Goal: Task Accomplishment & Management: Complete application form

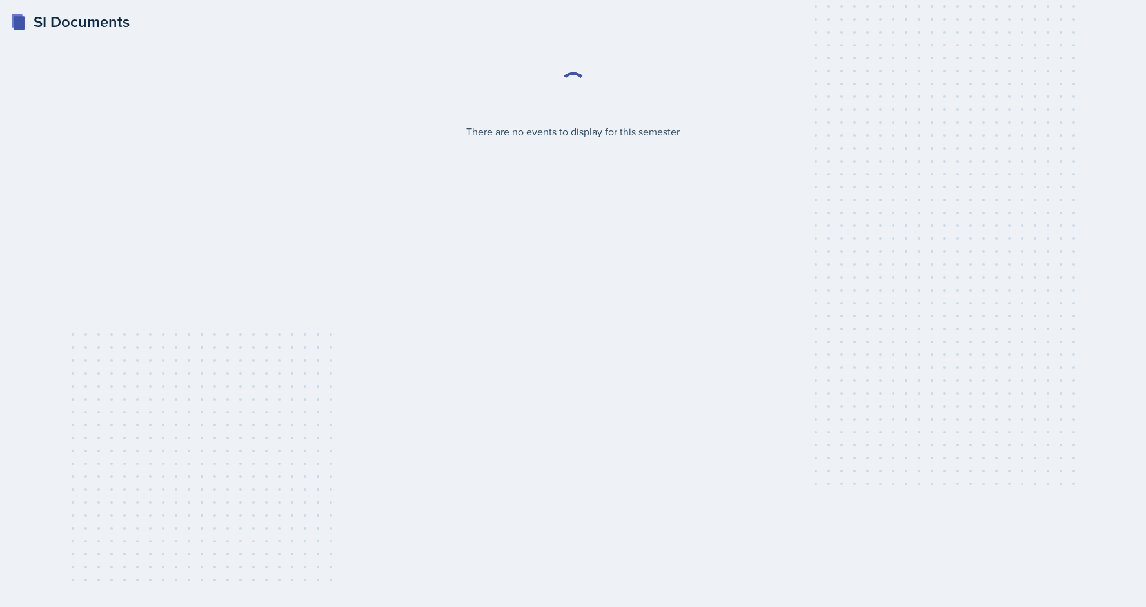
select select "2bed604d-1099-4043-b1bc-2365e8740244"
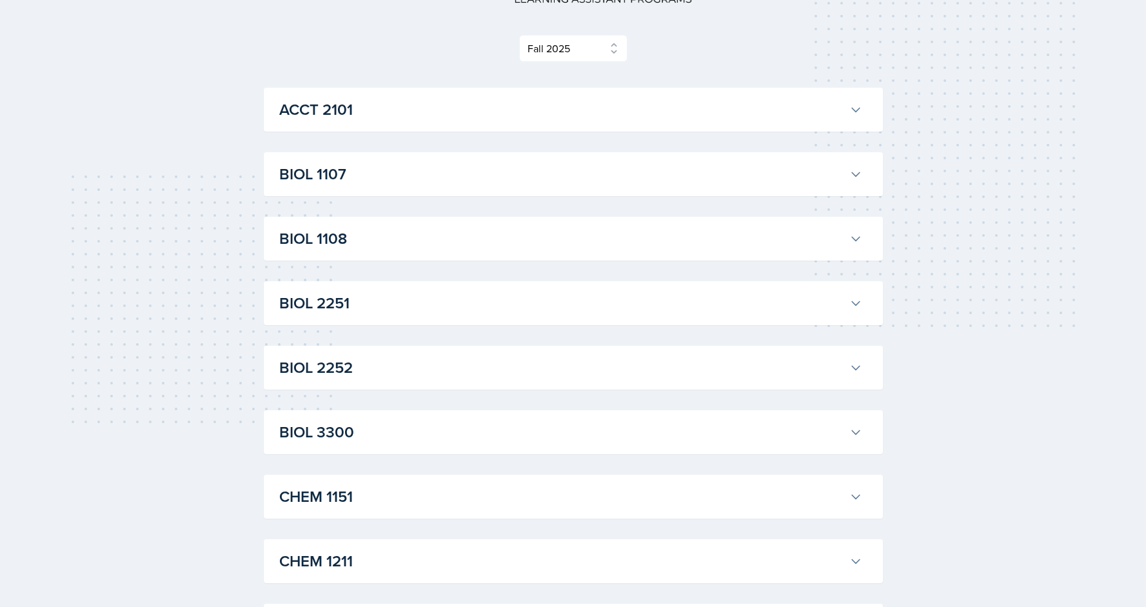
scroll to position [175, 0]
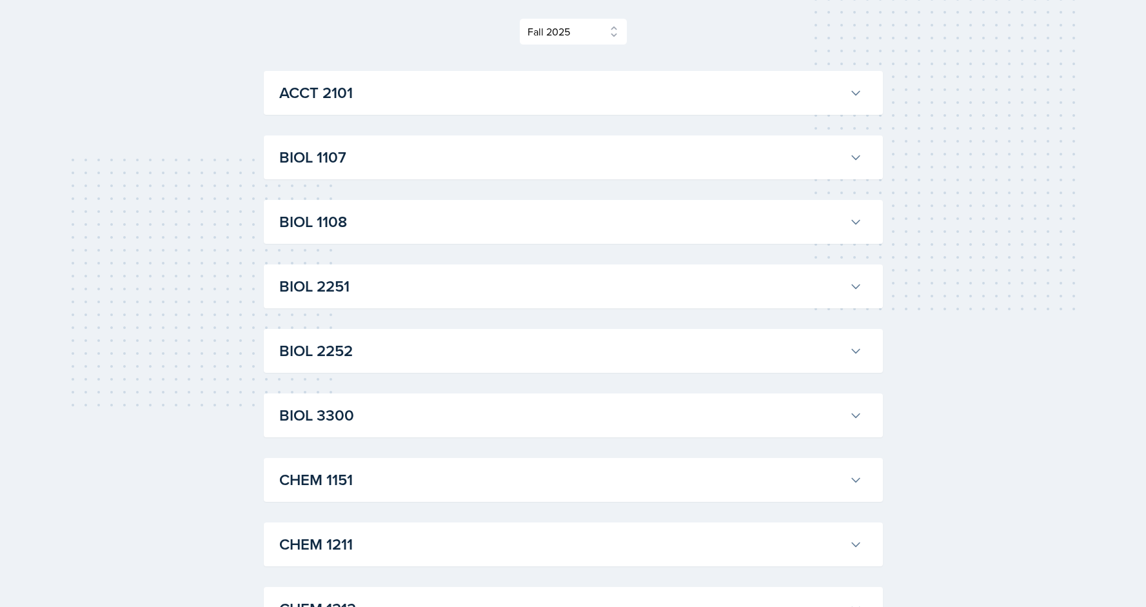
click at [483, 86] on h3 "ACCT 2101" at bounding box center [561, 92] width 565 height 23
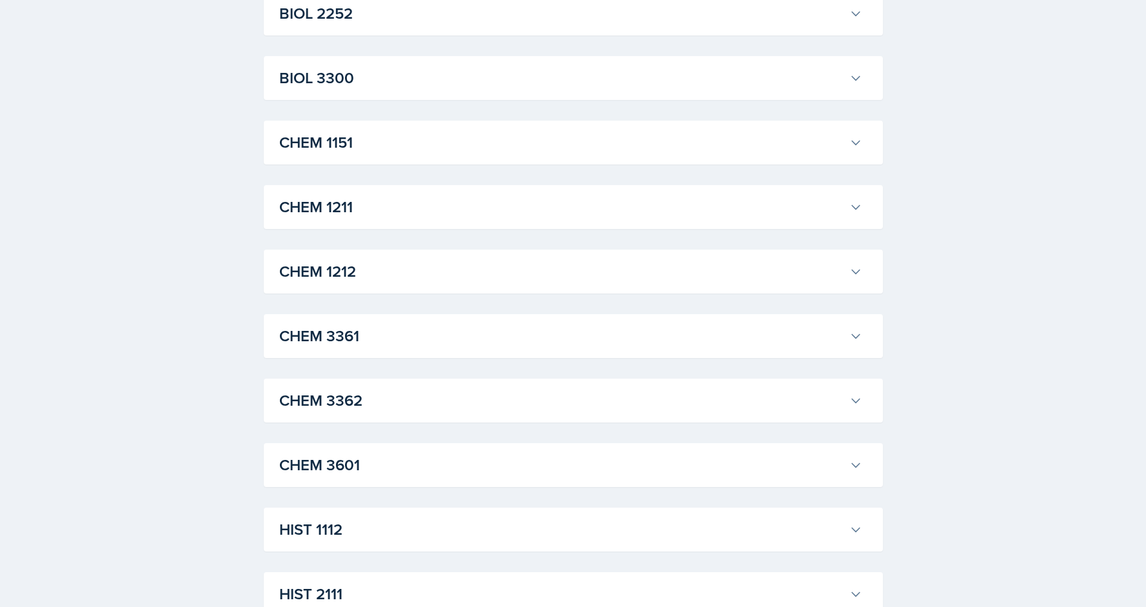
scroll to position [2811, 0]
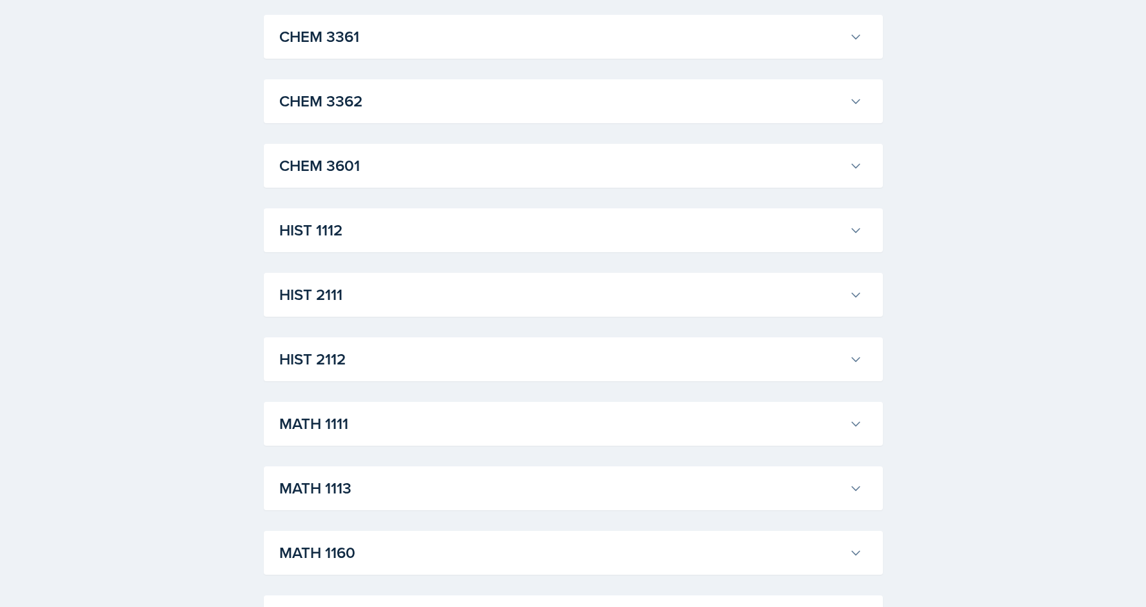
scroll to position [4105, 0]
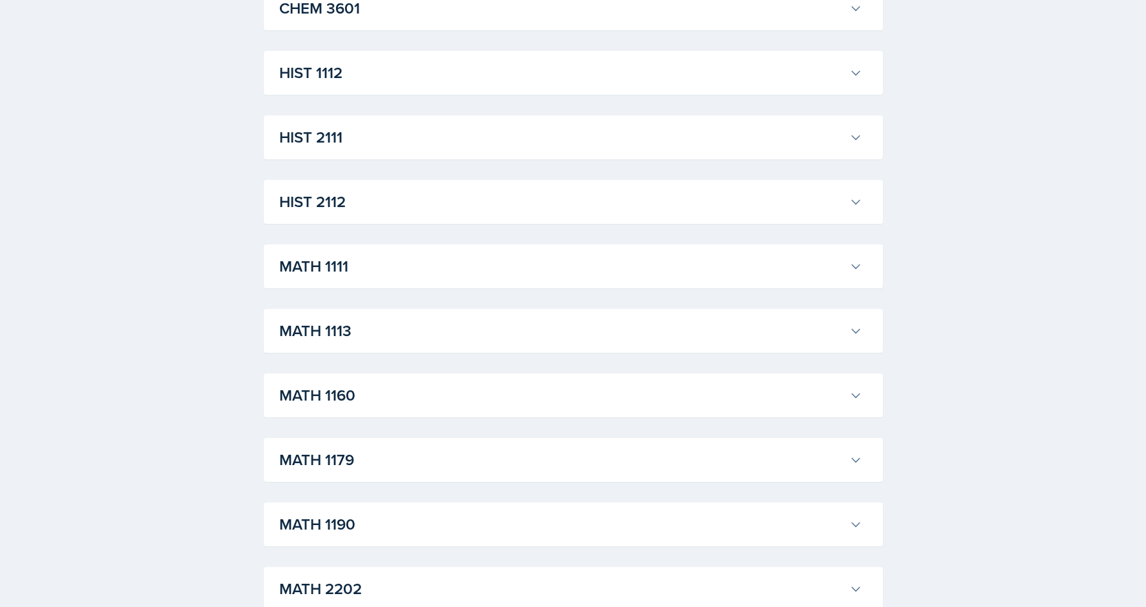
scroll to position [4352, 0]
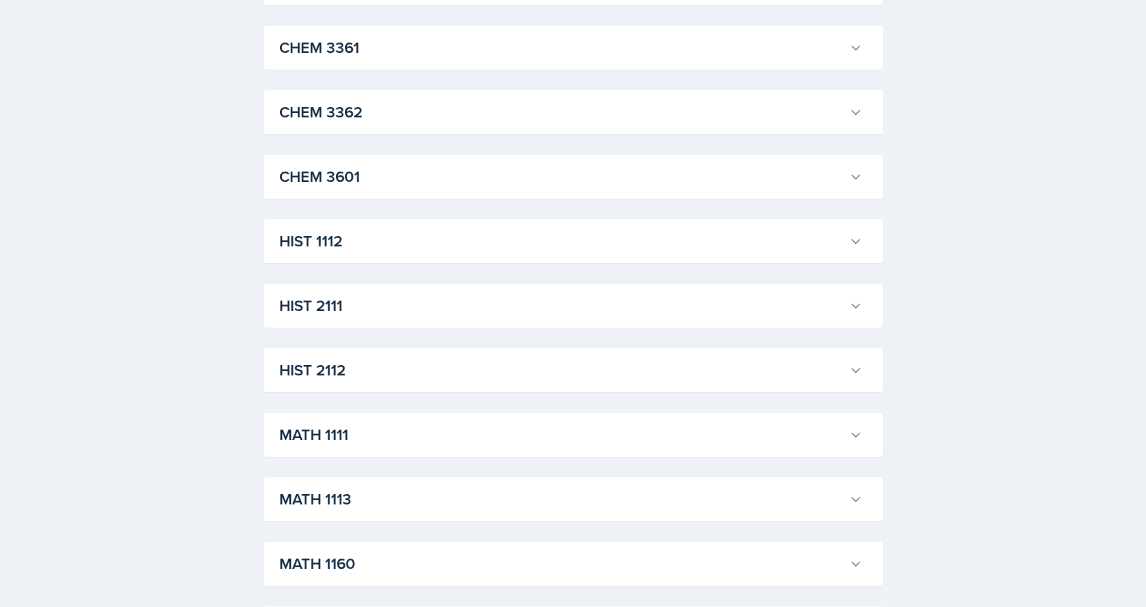
scroll to position [5708, 0]
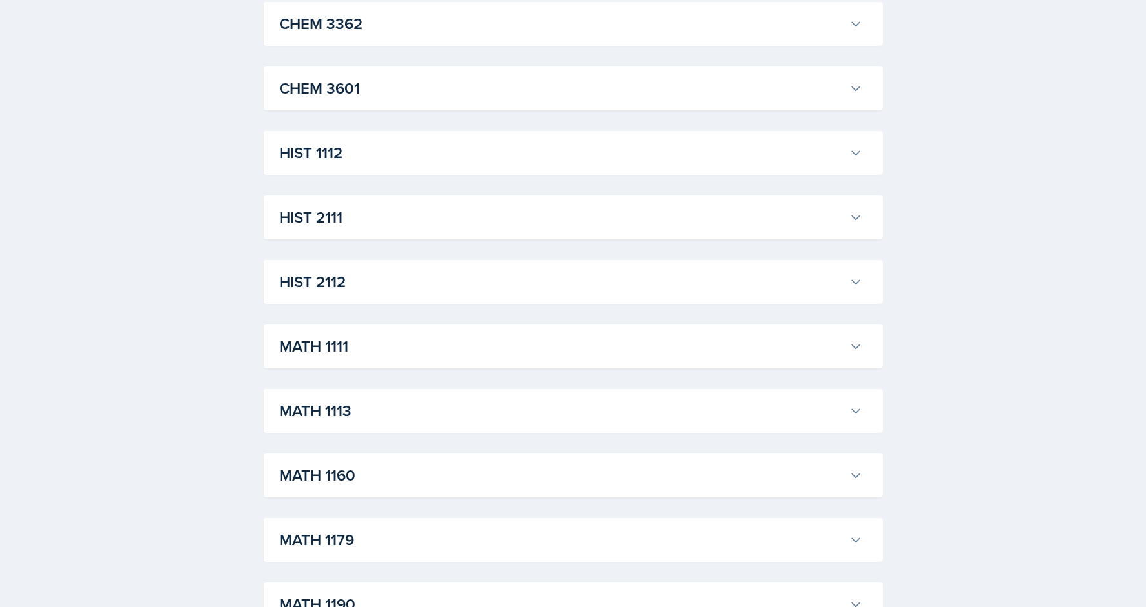
scroll to position [5797, 0]
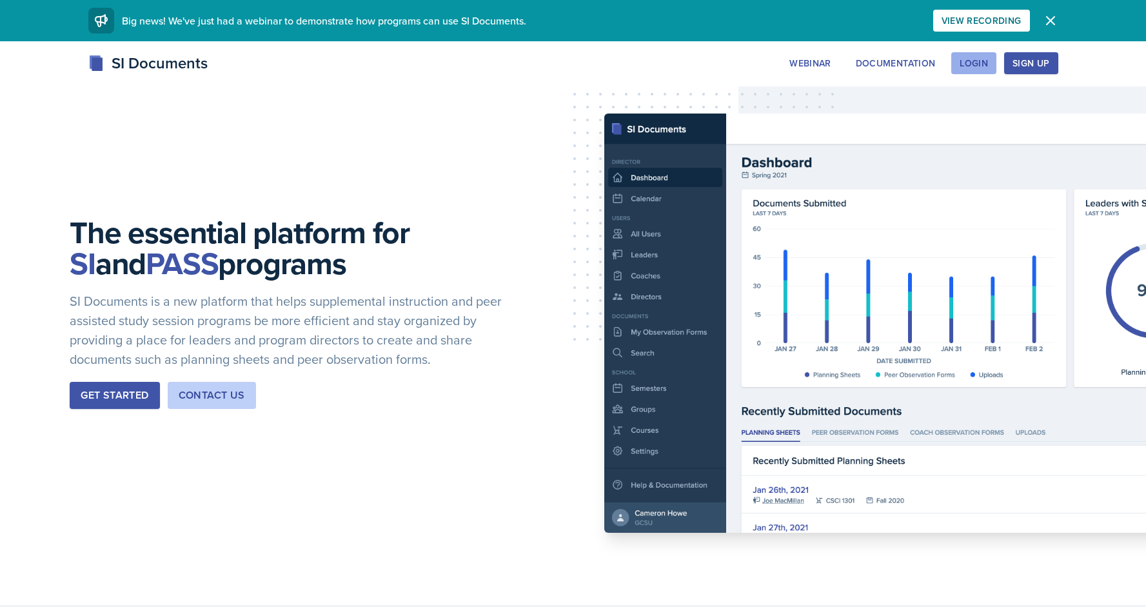
click at [970, 65] on div "Login" at bounding box center [974, 63] width 28 height 10
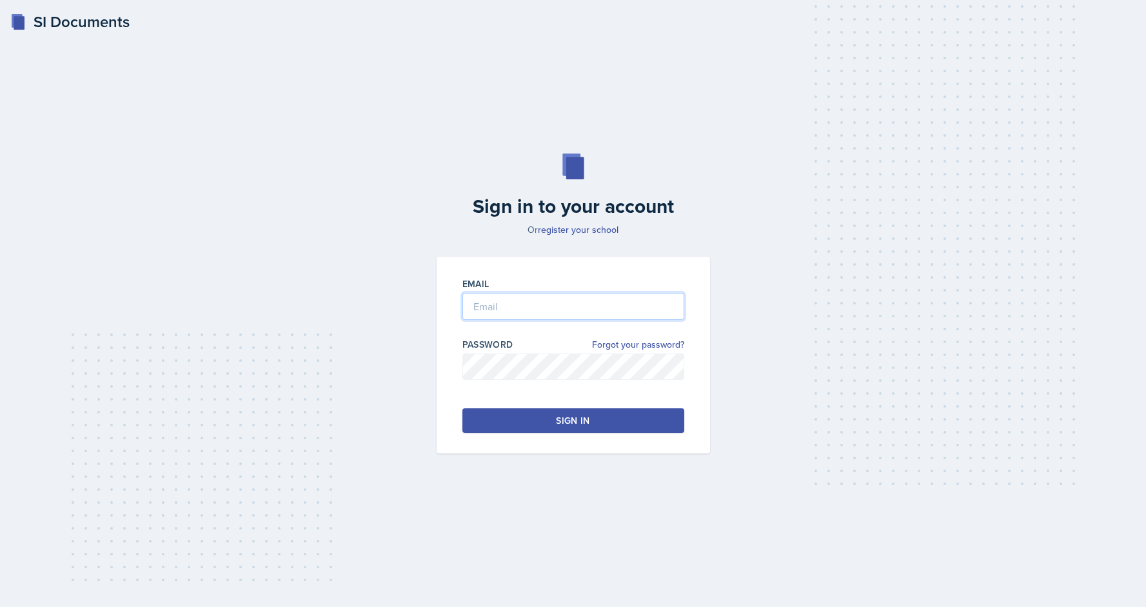
click at [518, 312] on input "email" at bounding box center [574, 306] width 222 height 27
type input "jmart602@students.kennesaw.edu"
click at [498, 384] on div at bounding box center [574, 386] width 222 height 13
click at [557, 415] on div "Sign in" at bounding box center [573, 420] width 34 height 13
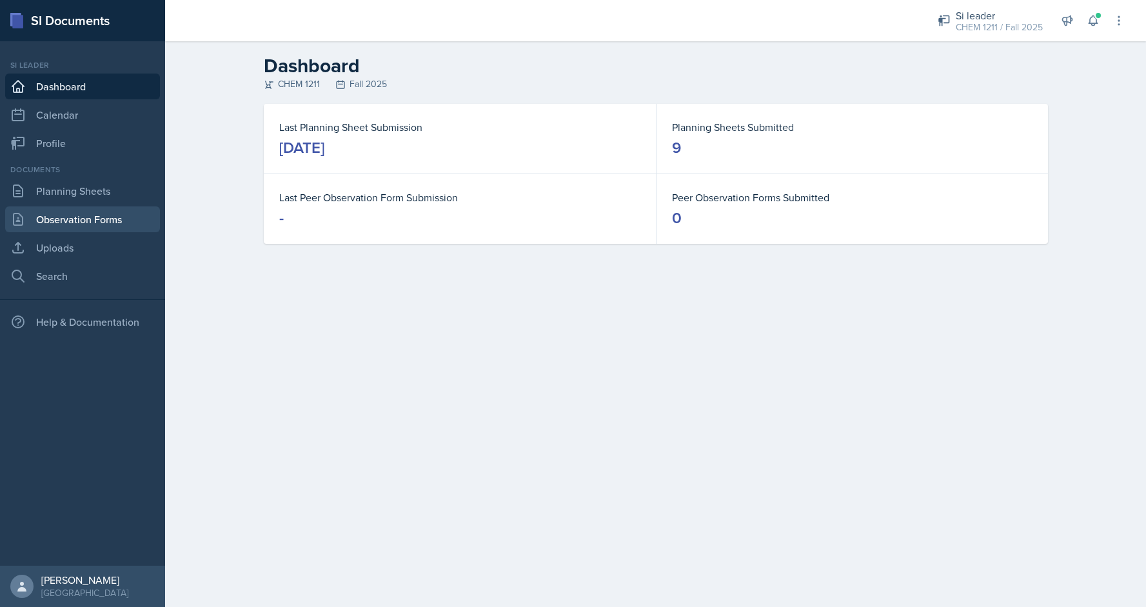
click at [65, 219] on link "Observation Forms" at bounding box center [82, 219] width 155 height 26
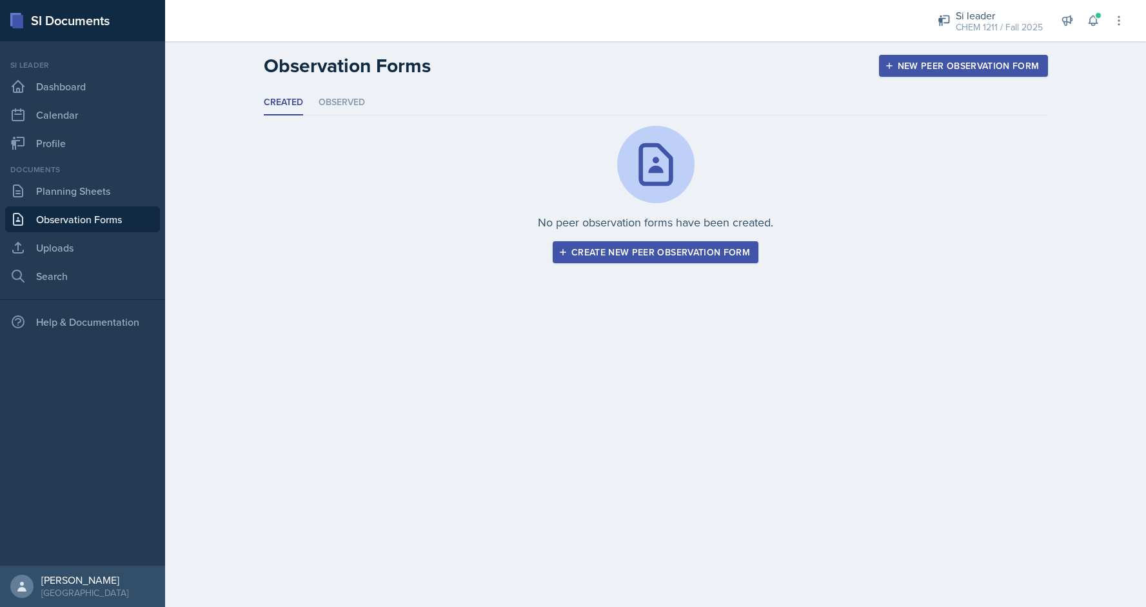
click at [586, 250] on div "Create new peer observation form" at bounding box center [655, 252] width 189 height 10
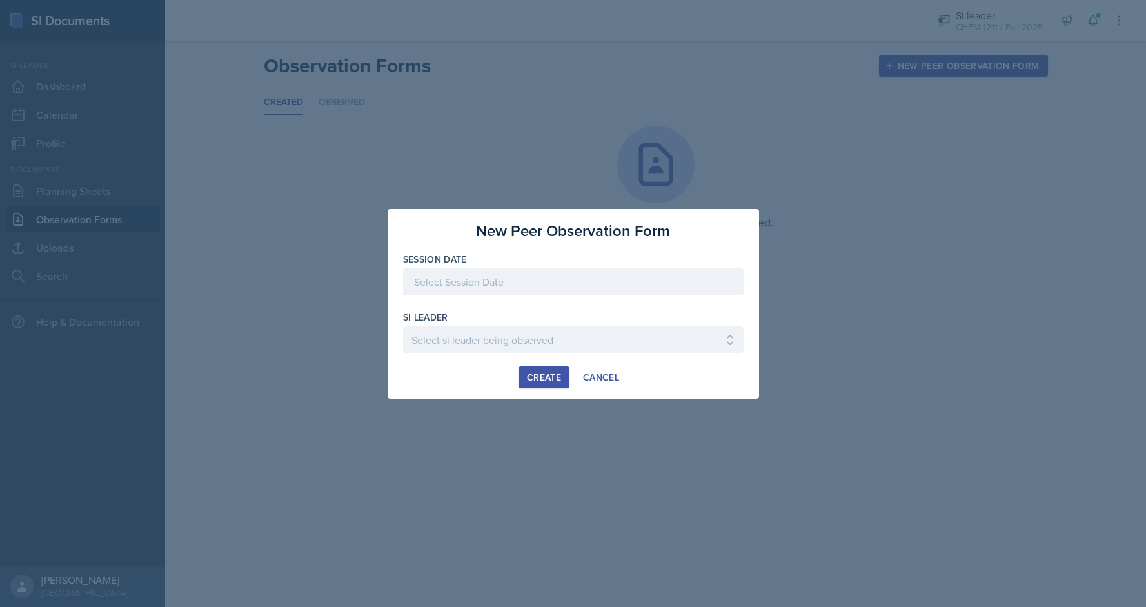
click at [622, 271] on div at bounding box center [573, 281] width 341 height 27
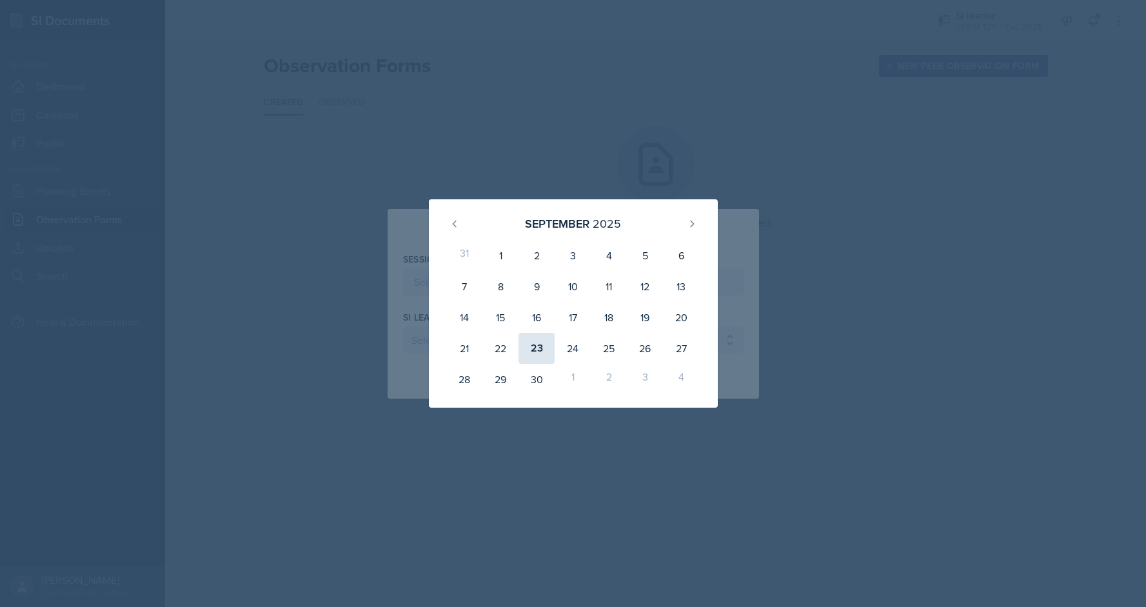
click at [537, 343] on div "23" at bounding box center [537, 348] width 36 height 31
type input "September 23rd, 2025"
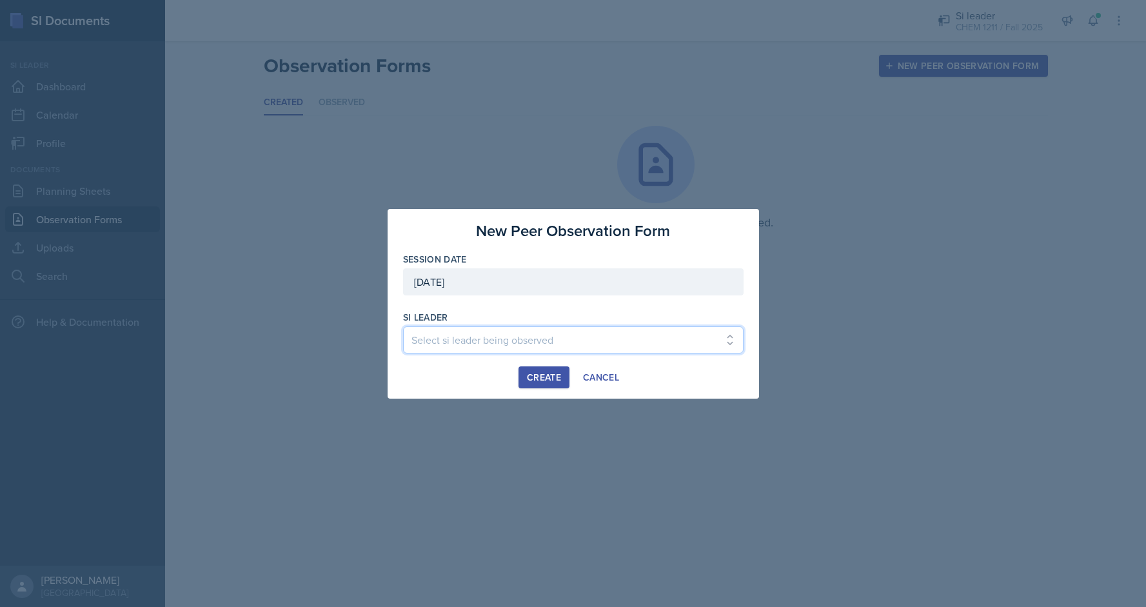
click at [493, 341] on select "Select si leader being observed Rayann Afani / PSYC 2500 / The Phantoms of The …" at bounding box center [573, 339] width 341 height 27
click at [446, 344] on select "Select si leader being observed Rayann Afani / PSYC 2500 / The Phantoms of The …" at bounding box center [573, 339] width 341 height 27
click at [520, 332] on select "Select si leader being observed Rayann Afani / PSYC 2500 / The Phantoms of The …" at bounding box center [573, 339] width 341 height 27
click at [580, 333] on select "Select si leader being observed Rayann Afani / PSYC 2500 / The Phantoms of The …" at bounding box center [573, 339] width 341 height 27
select select "72fb0399-97f8-4d2c-9252-cab73398ea0a"
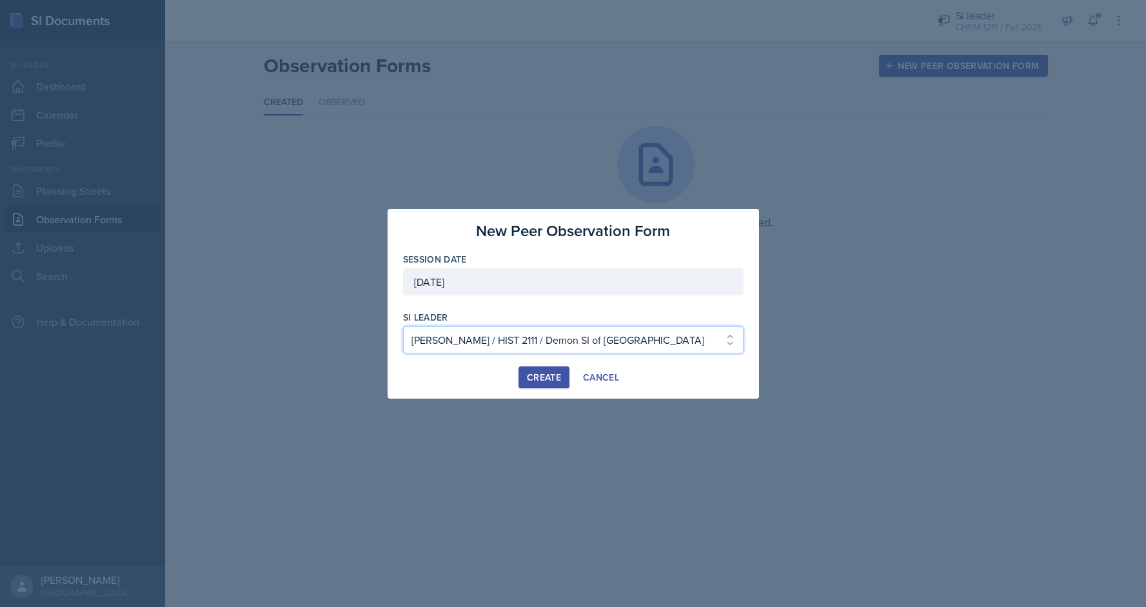
click at [403, 326] on select "Select si leader being observed Rayann Afani / PSYC 2500 / The Phantoms of The …" at bounding box center [573, 339] width 341 height 27
click at [551, 375] on div "Create" at bounding box center [544, 377] width 34 height 10
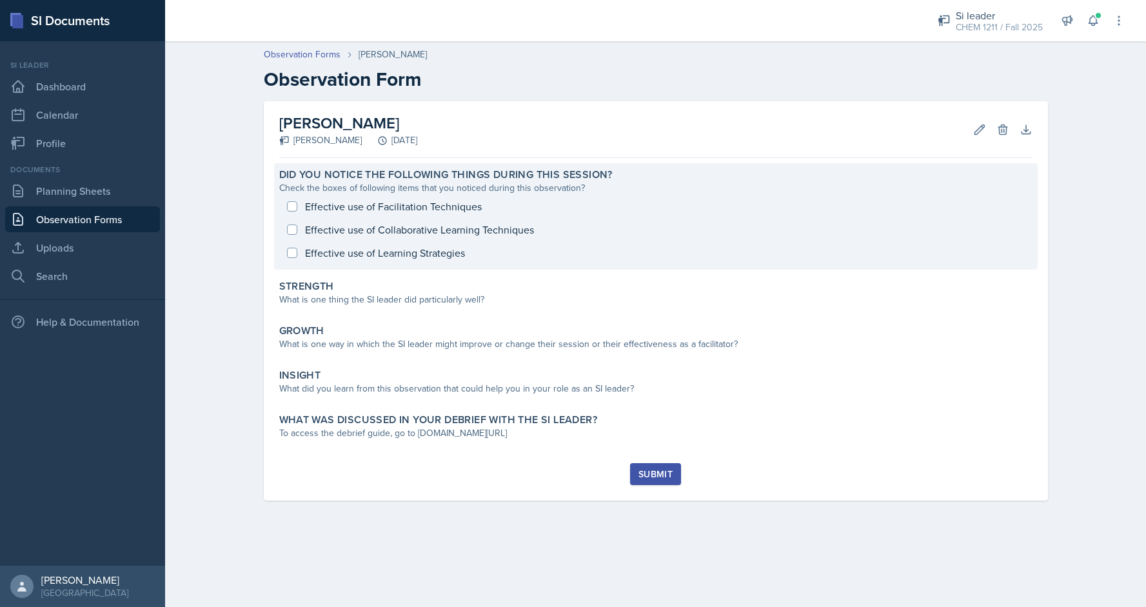
click at [383, 208] on div "Effective use of Facilitation Techniques Effective use of Collaborative Learnin…" at bounding box center [655, 230] width 753 height 70
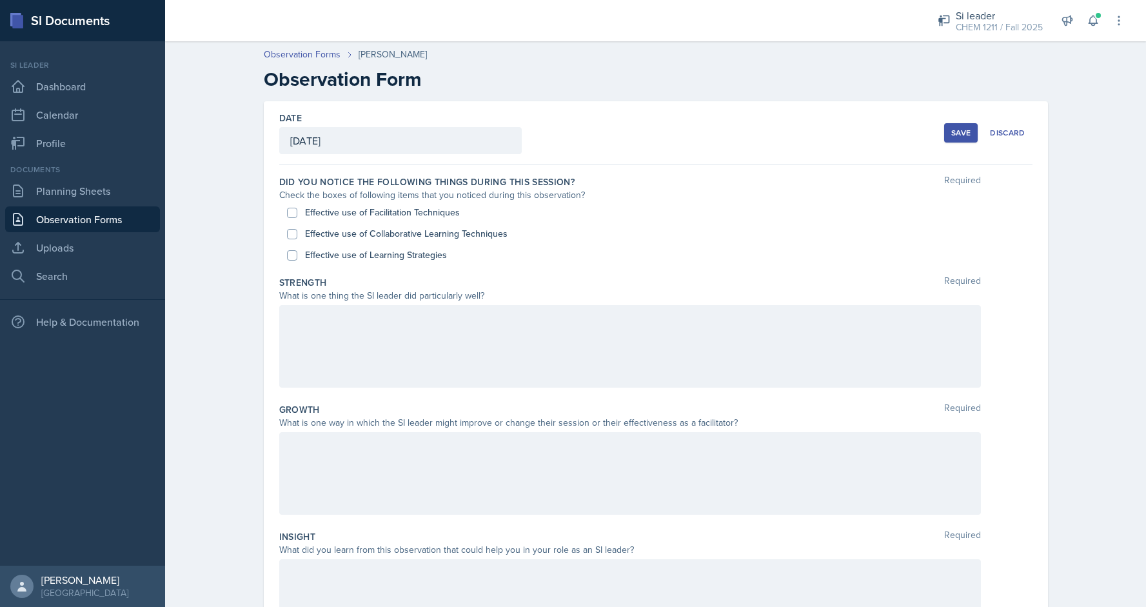
click at [1146, 275] on div "Observation Forms Kaitlyn Medley Observation Form Date September 23rd, 2025 Sep…" at bounding box center [655, 428] width 981 height 786
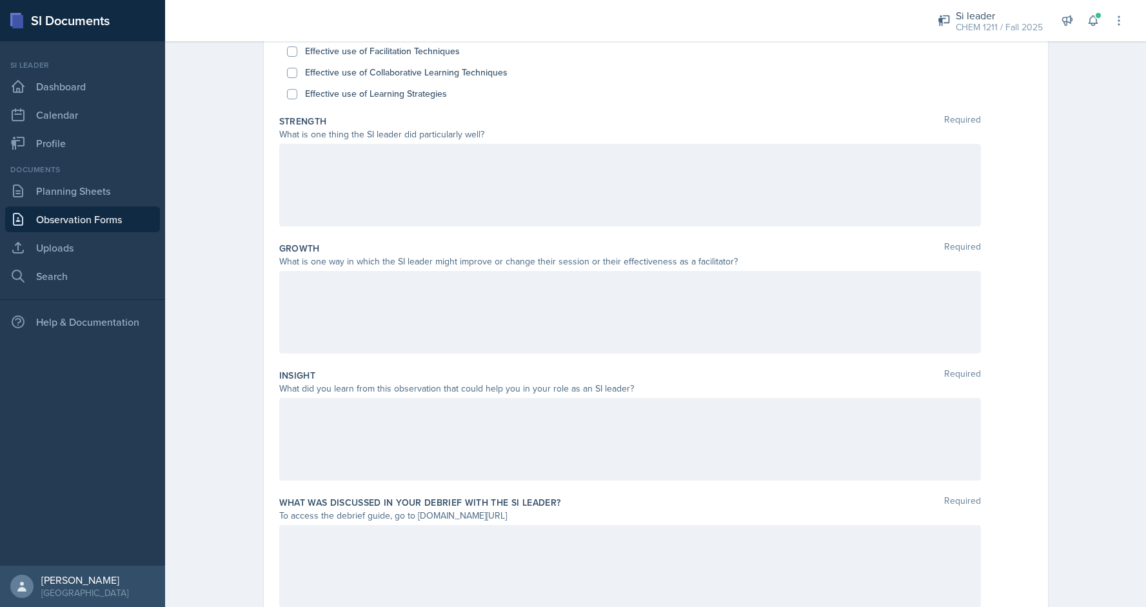
scroll to position [136, 0]
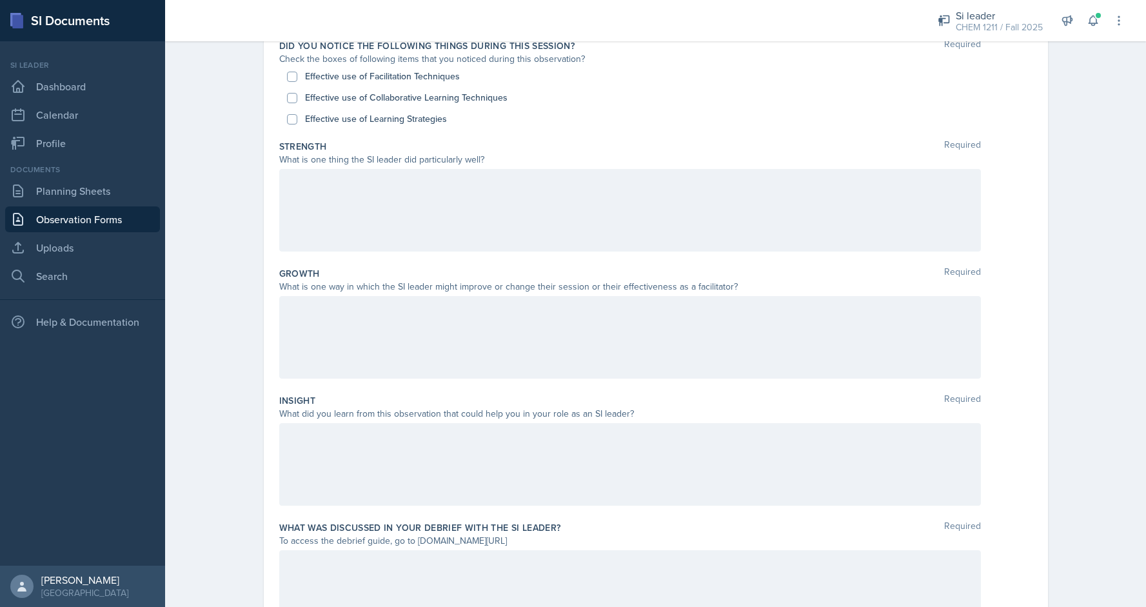
click at [639, 322] on div at bounding box center [630, 337] width 702 height 83
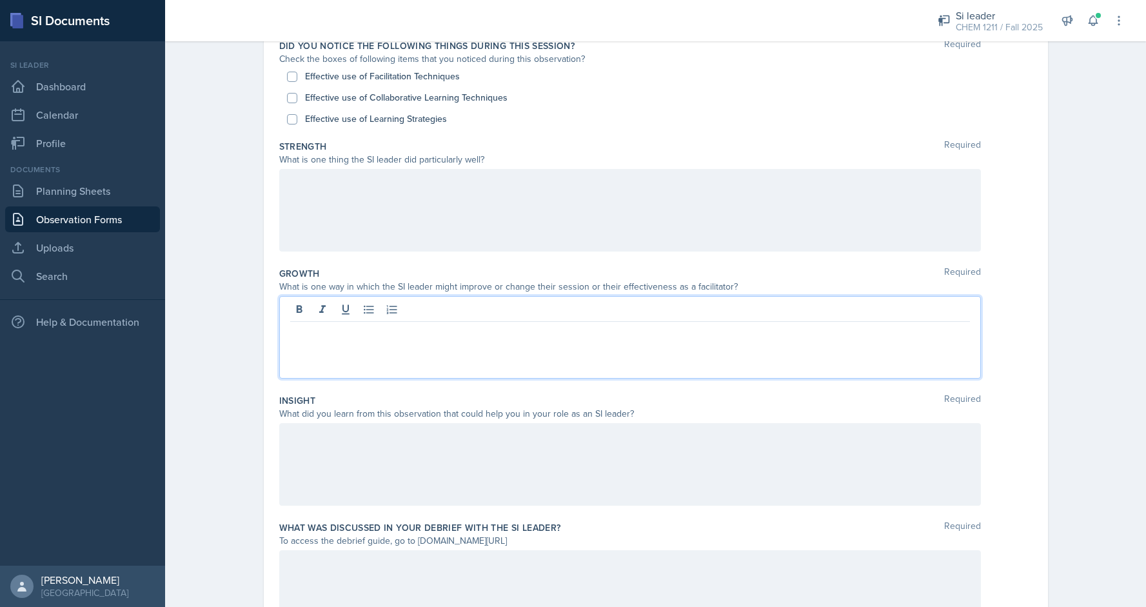
scroll to position [158, 0]
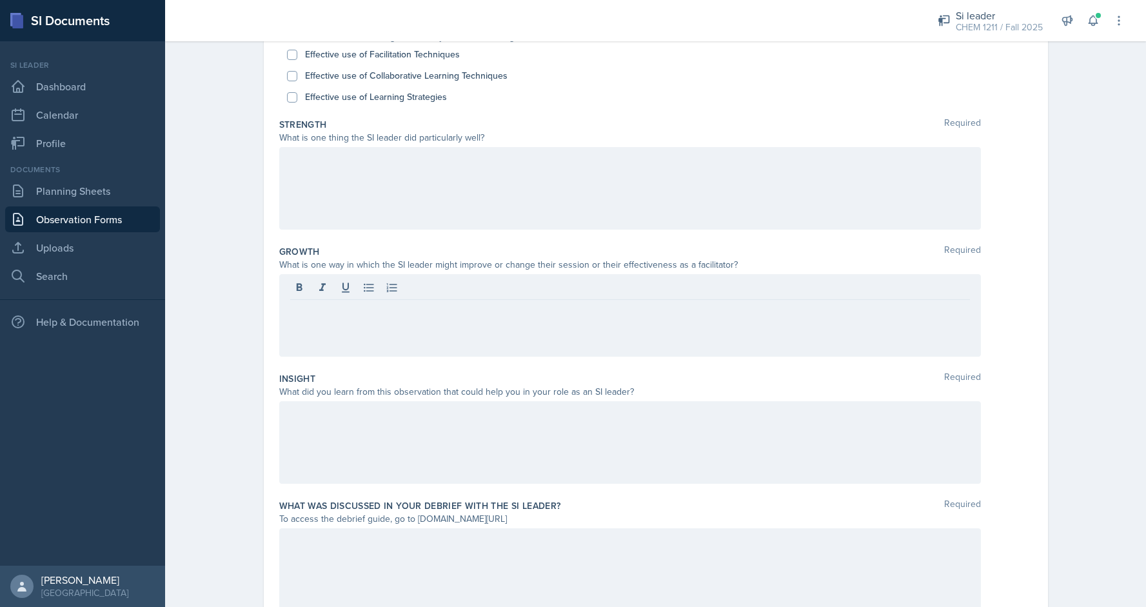
click at [1145, 337] on div "Observation Forms Kaitlyn Medley Observation Form Date September 23rd, 2025 Sep…" at bounding box center [655, 270] width 981 height 786
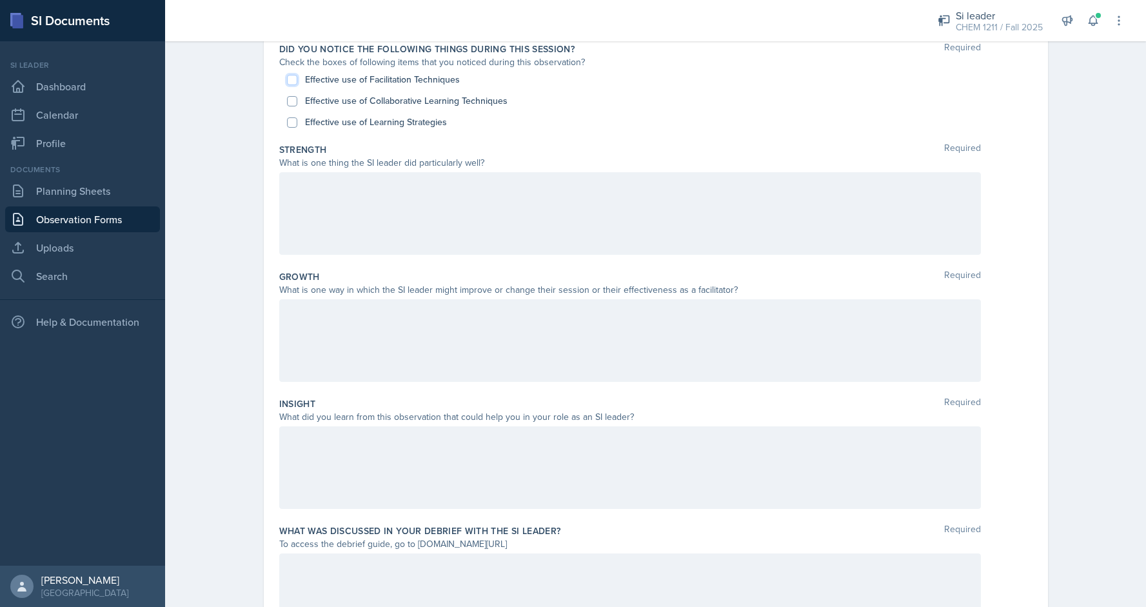
click at [289, 77] on input "Effective use of Facilitation Techniques" at bounding box center [292, 80] width 10 height 10
checkbox input "true"
click at [290, 122] on input "Effective use of Learning Strategies" at bounding box center [292, 122] width 10 height 10
checkbox input "true"
click at [368, 358] on div at bounding box center [630, 340] width 702 height 83
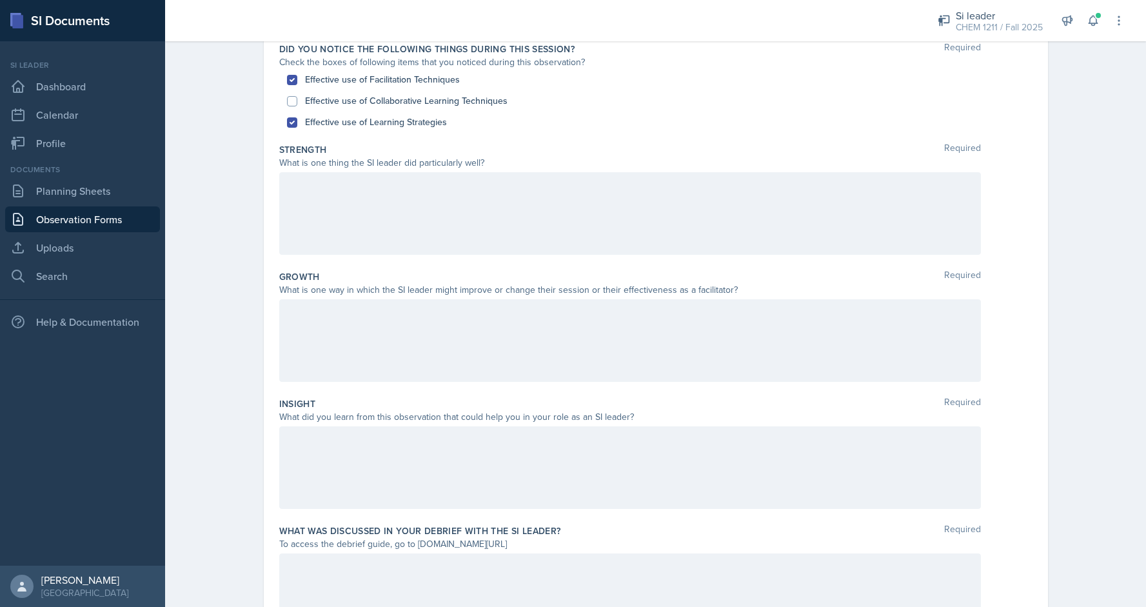
scroll to position [155, 0]
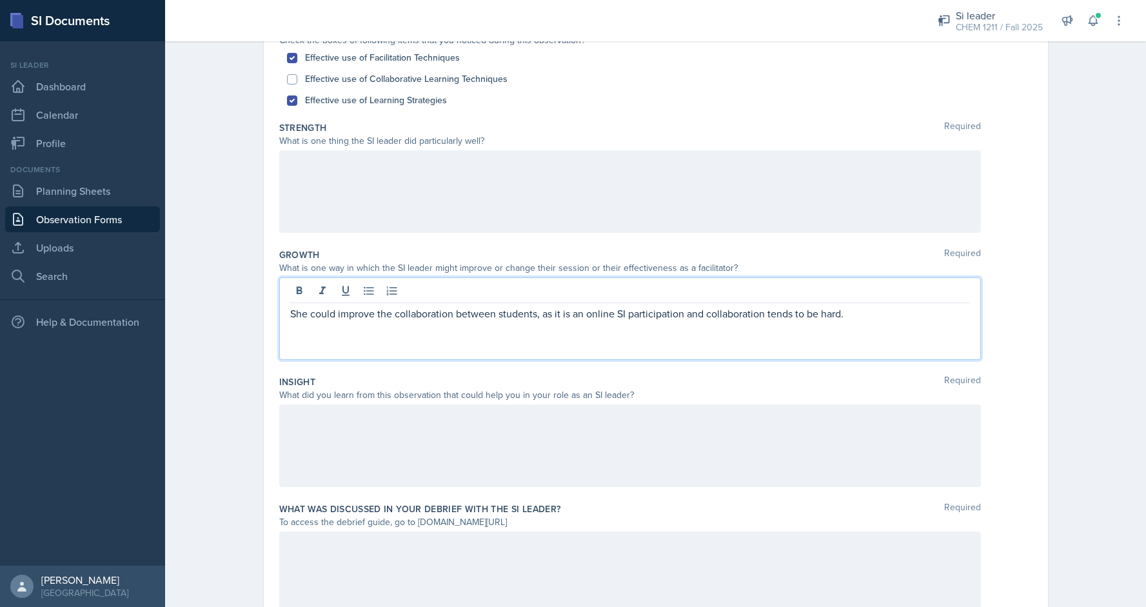
click at [706, 182] on div at bounding box center [630, 191] width 702 height 83
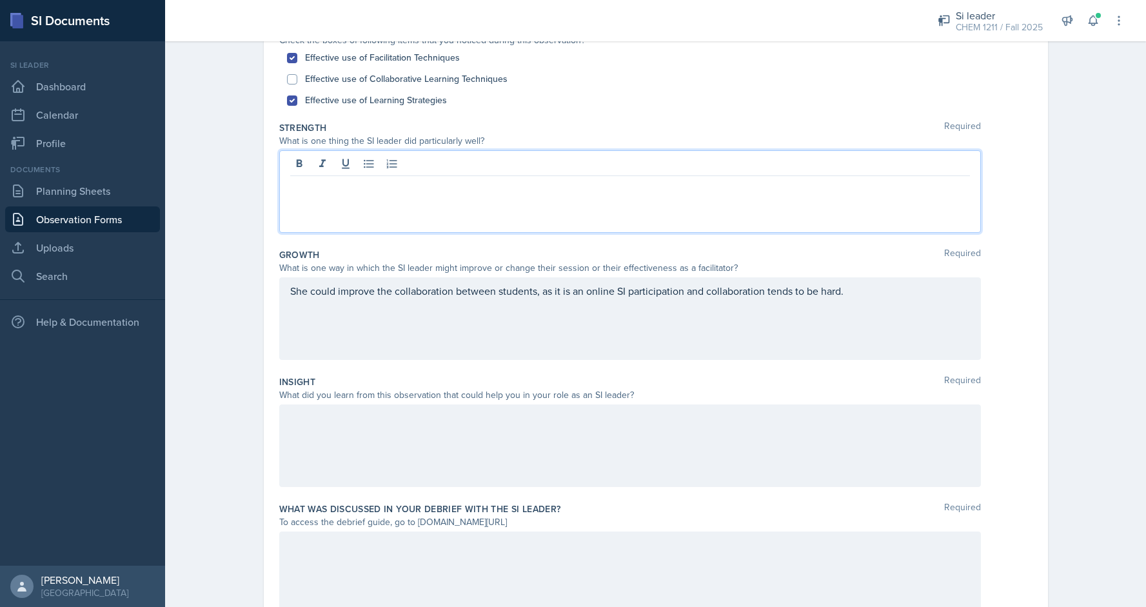
scroll to position [177, 0]
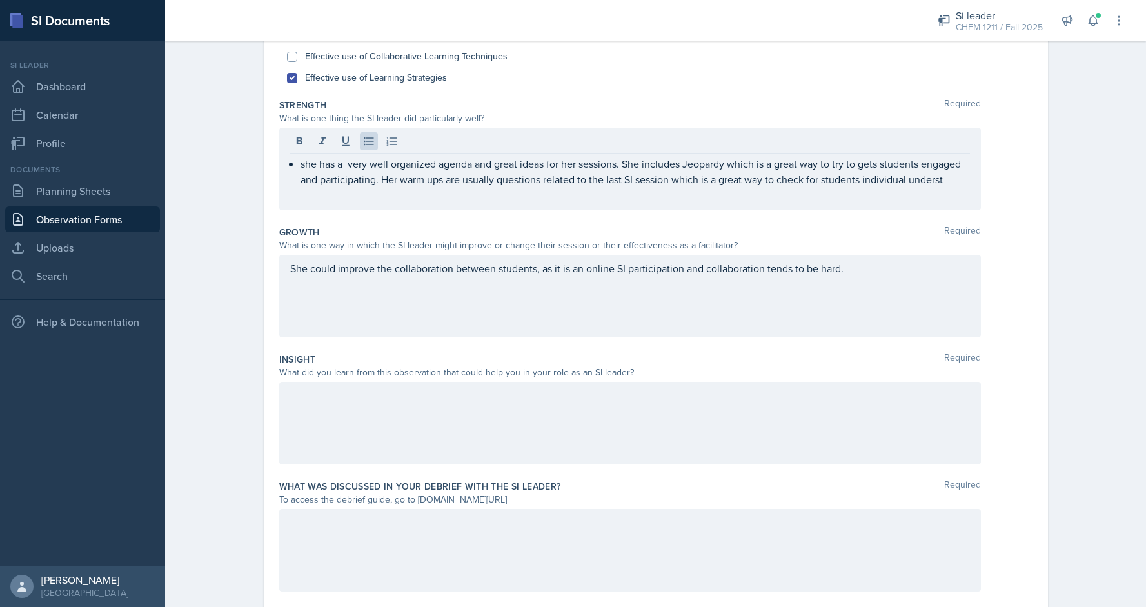
click at [961, 174] on p "she has a very well organized agenda and great ideas for her sessions. She incl…" at bounding box center [636, 171] width 670 height 31
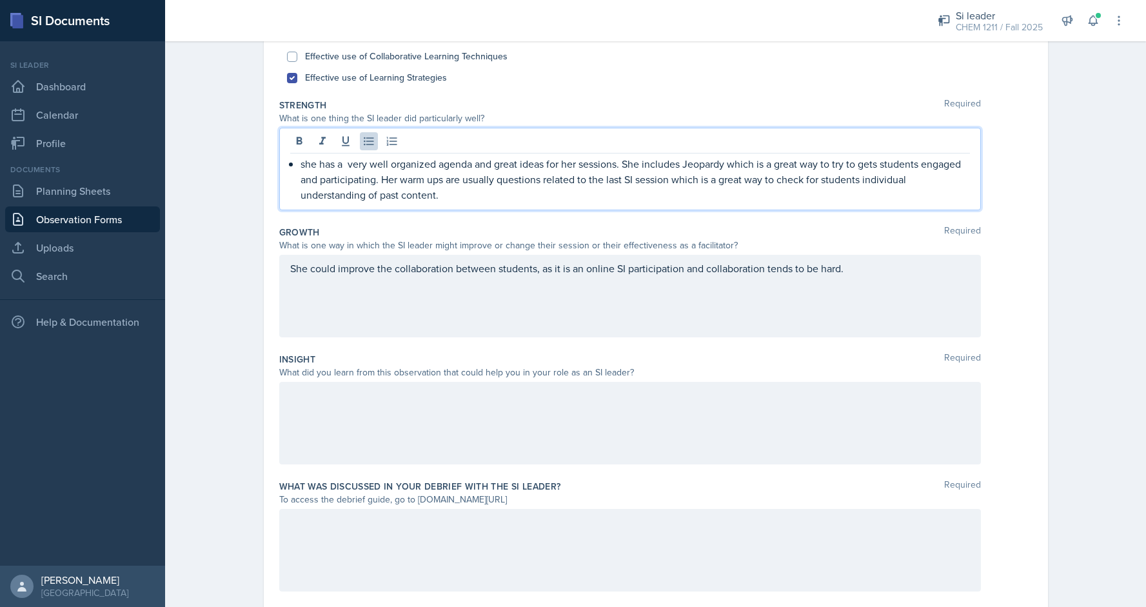
click at [873, 164] on p "she has a very well organized agenda and great ideas for her sessions. She incl…" at bounding box center [636, 179] width 670 height 46
click at [639, 275] on div "She could improve the collaboration between students, as it is an online SI par…" at bounding box center [630, 296] width 702 height 83
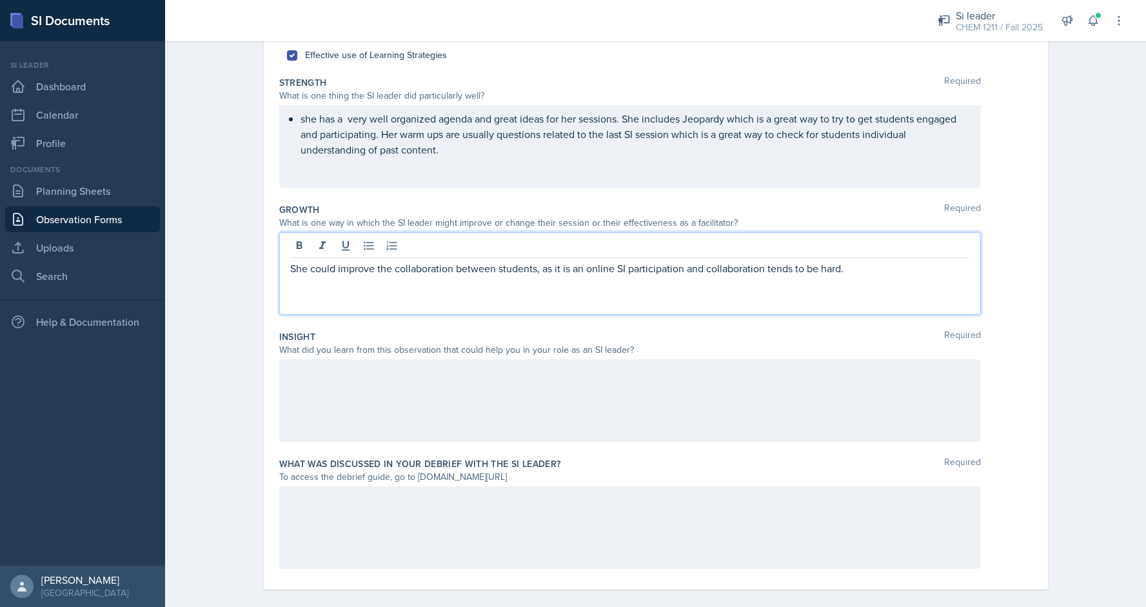
click at [537, 380] on div at bounding box center [630, 400] width 702 height 83
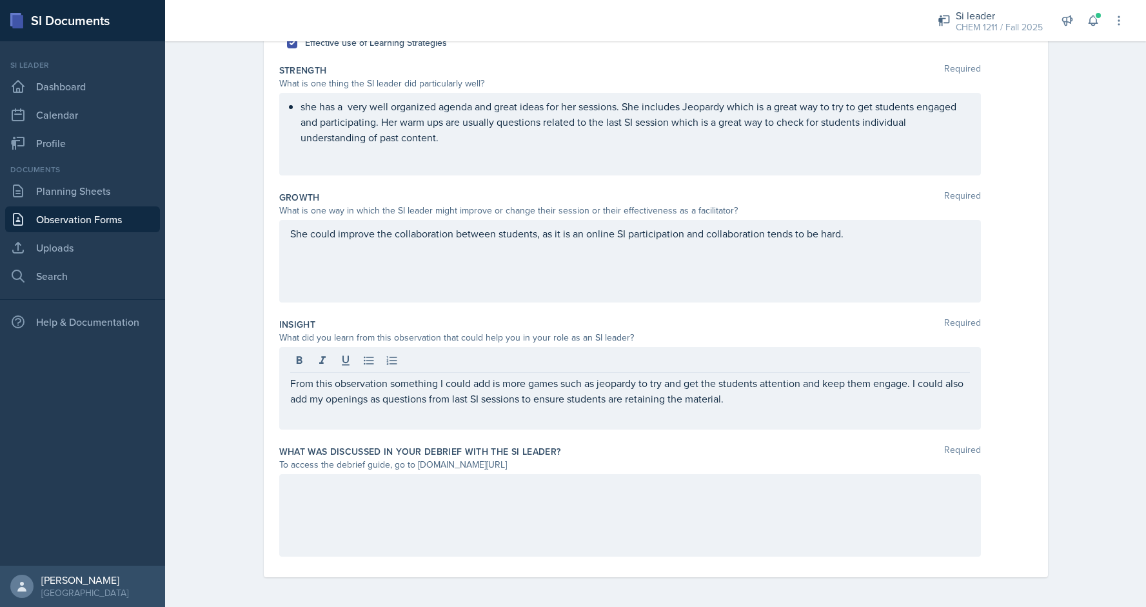
drag, startPoint x: 1146, startPoint y: 424, endPoint x: 1140, endPoint y: 403, distance: 22.1
click at [1140, 403] on div "Observation Forms Kaitlyn Medley Observation Form Date September 23rd, 2025 Sep…" at bounding box center [655, 216] width 981 height 786
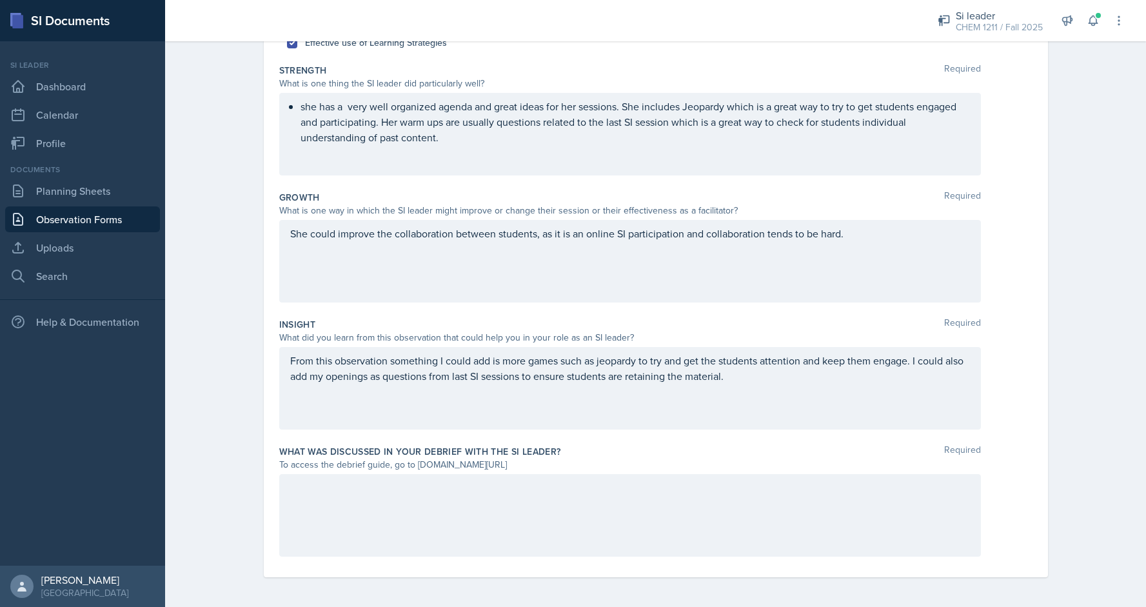
click at [352, 108] on div "she has a very well organized agenda and great ideas for her sessions. She incl…" at bounding box center [630, 134] width 702 height 83
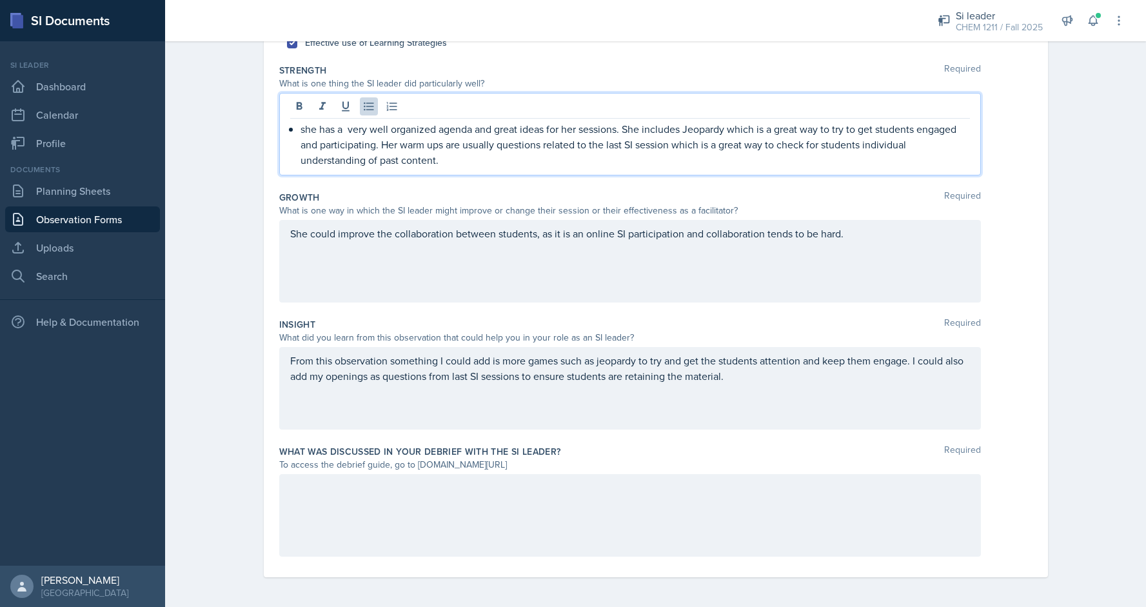
click at [346, 126] on p "she has a very well organized agenda and great ideas for her sessions. She incl…" at bounding box center [636, 144] width 670 height 46
click at [624, 133] on p "she has a very well organized agenda and great ideas for her sessions. She incl…" at bounding box center [636, 144] width 670 height 46
click at [679, 128] on p "she has a very well organized agenda and great ideas for her sessions. She incl…" at bounding box center [636, 144] width 670 height 46
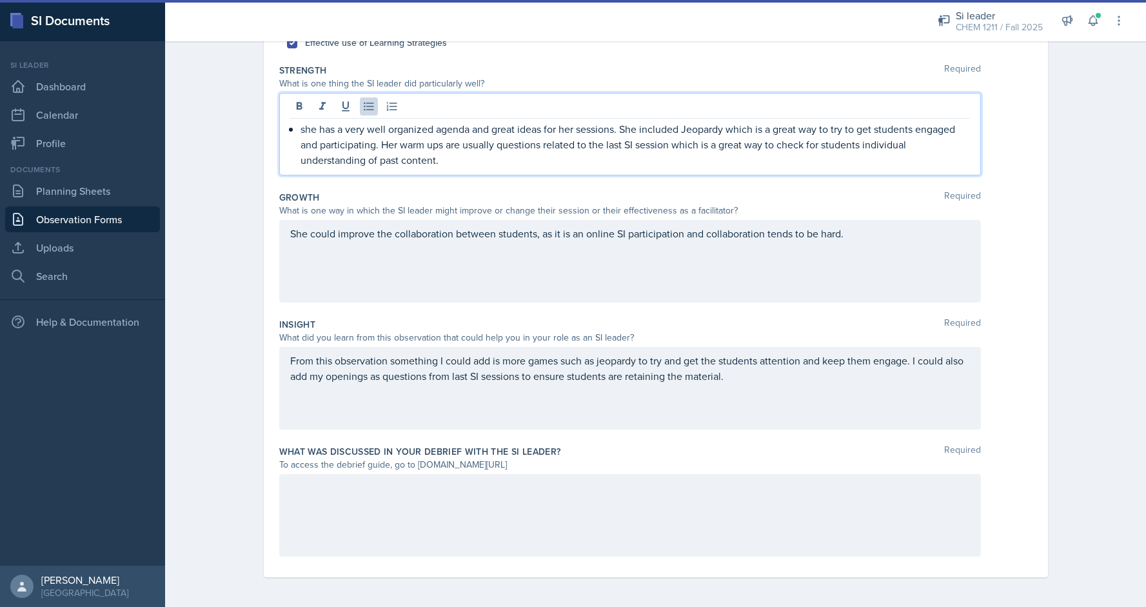
click at [912, 241] on div "She could improve the collaboration between students, as it is an online SI par…" at bounding box center [630, 261] width 702 height 83
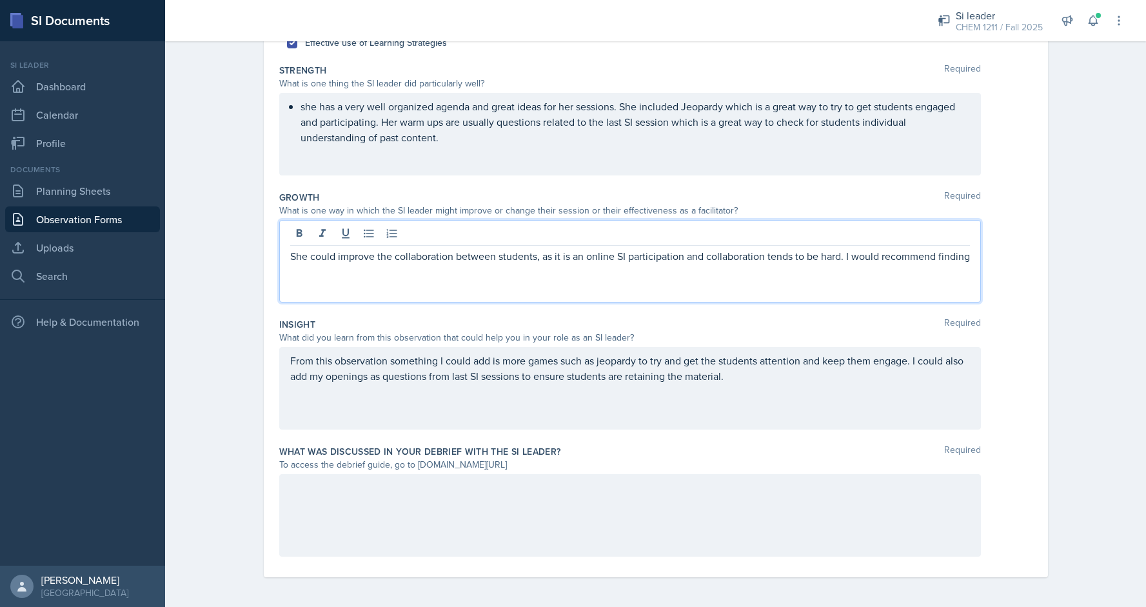
click at [527, 531] on div at bounding box center [630, 515] width 702 height 83
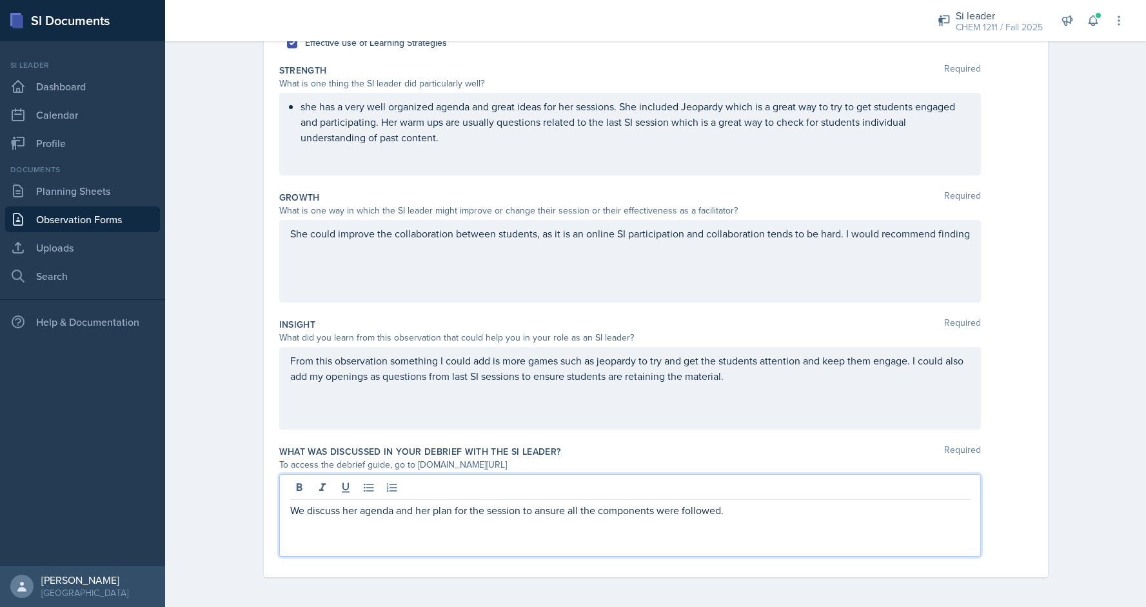
click at [561, 512] on p "We discuss her agenda and her plan for the session to ansure all the components…" at bounding box center [630, 510] width 680 height 15
click at [543, 511] on p "We discuss her agenda and her plan for the session to ansure all the components…" at bounding box center [630, 510] width 680 height 15
click at [796, 525] on div "We discuss her agenda and her plan for the session to ensure all the components…" at bounding box center [630, 515] width 702 height 83
click at [777, 513] on p "We discuss her agenda and her plan for the session to ensure all the components…" at bounding box center [630, 510] width 680 height 15
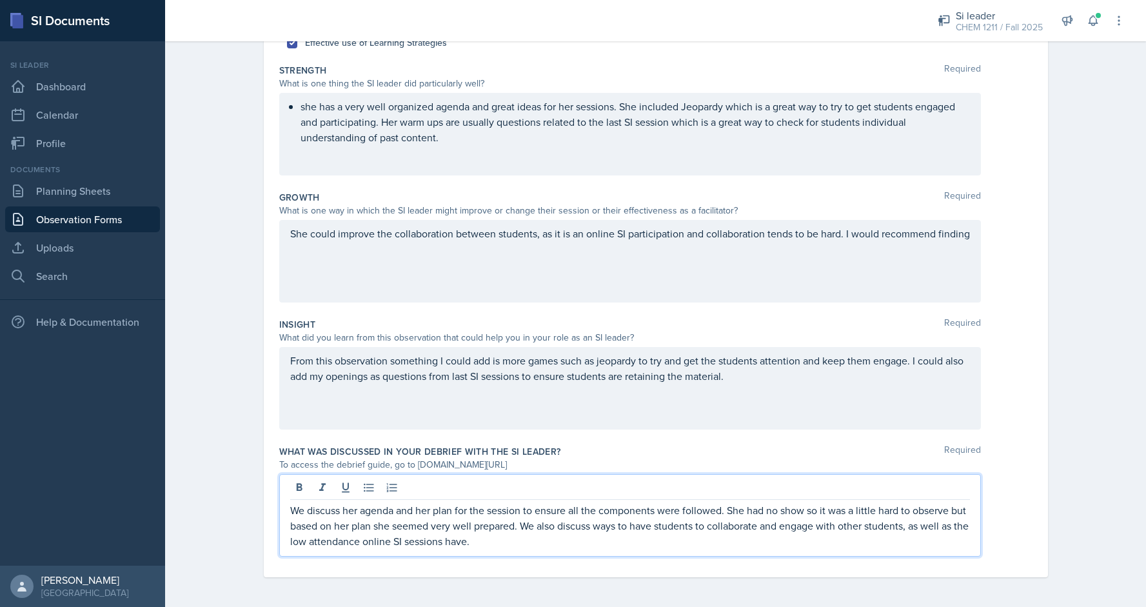
click at [719, 263] on div "She could improve the collaboration between students, as it is an online SI par…" at bounding box center [630, 261] width 702 height 83
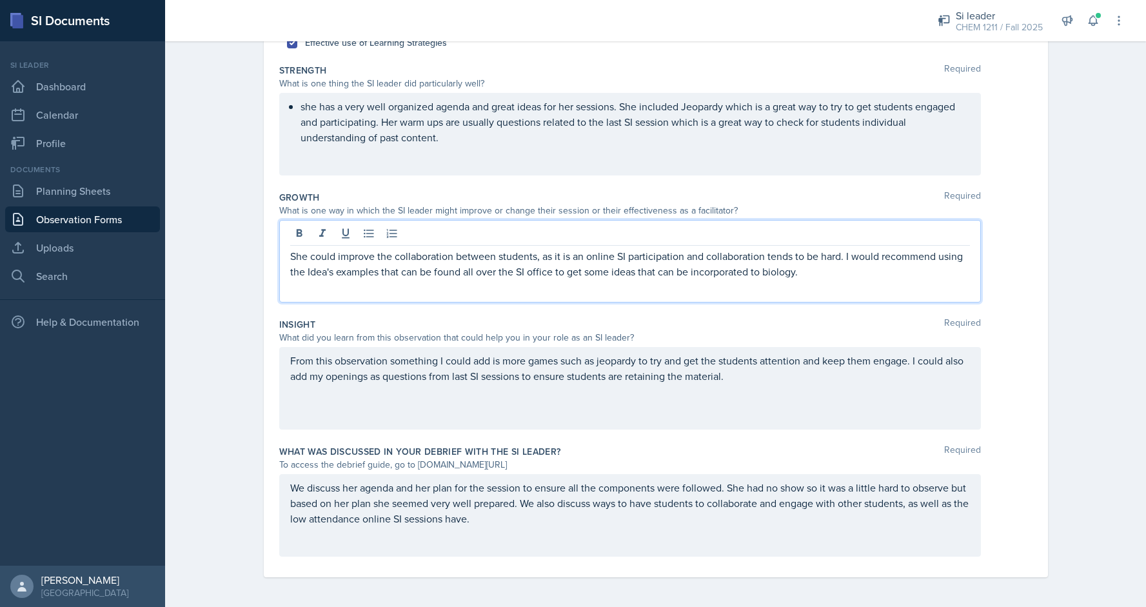
click at [768, 272] on p "She could improve the collaboration between students, as it is an online SI par…" at bounding box center [630, 263] width 680 height 31
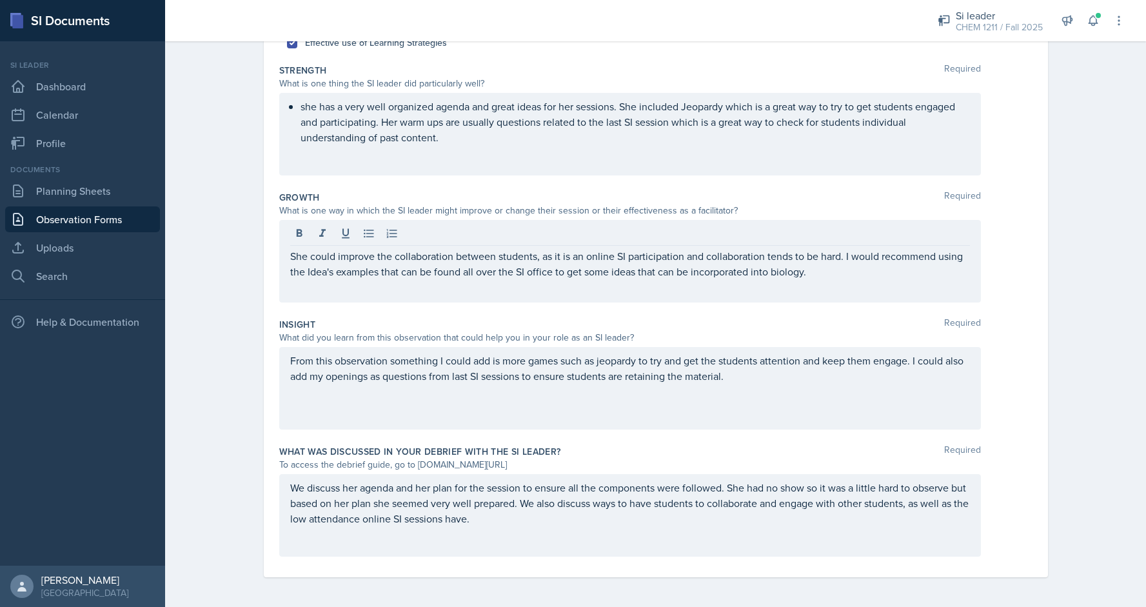
click at [1143, 370] on div "Observation Forms Kaitlyn Medley Observation Form Date September 23rd, 2025 Sep…" at bounding box center [655, 216] width 981 height 786
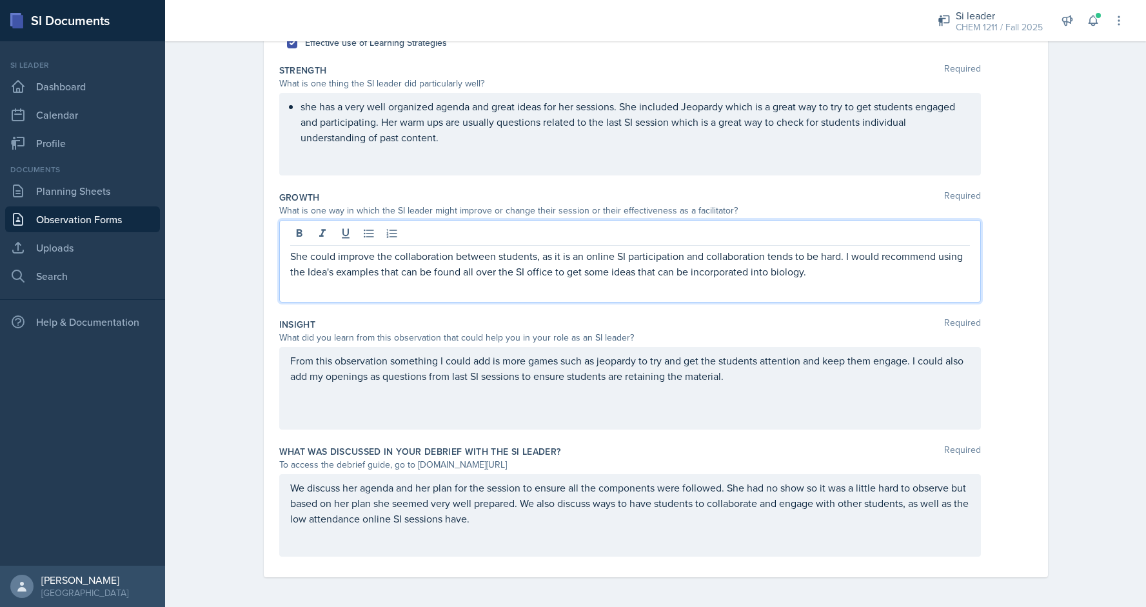
click at [626, 233] on div "She could improve the collaboration between students, as it is an online SI par…" at bounding box center [630, 261] width 702 height 83
click at [762, 254] on p "She could improve the collaboration between students, as it is an online SI ses…" at bounding box center [630, 263] width 680 height 31
click at [419, 273] on p "She could improve the collaboration between students, as it is an online SI ses…" at bounding box center [630, 263] width 680 height 31
click at [413, 268] on p "She could improve the collaboration between students, as it is an online SI ses…" at bounding box center [630, 263] width 680 height 31
click at [392, 275] on p "She could improve the collaboration between students, as it is an online SI ses…" at bounding box center [630, 263] width 680 height 31
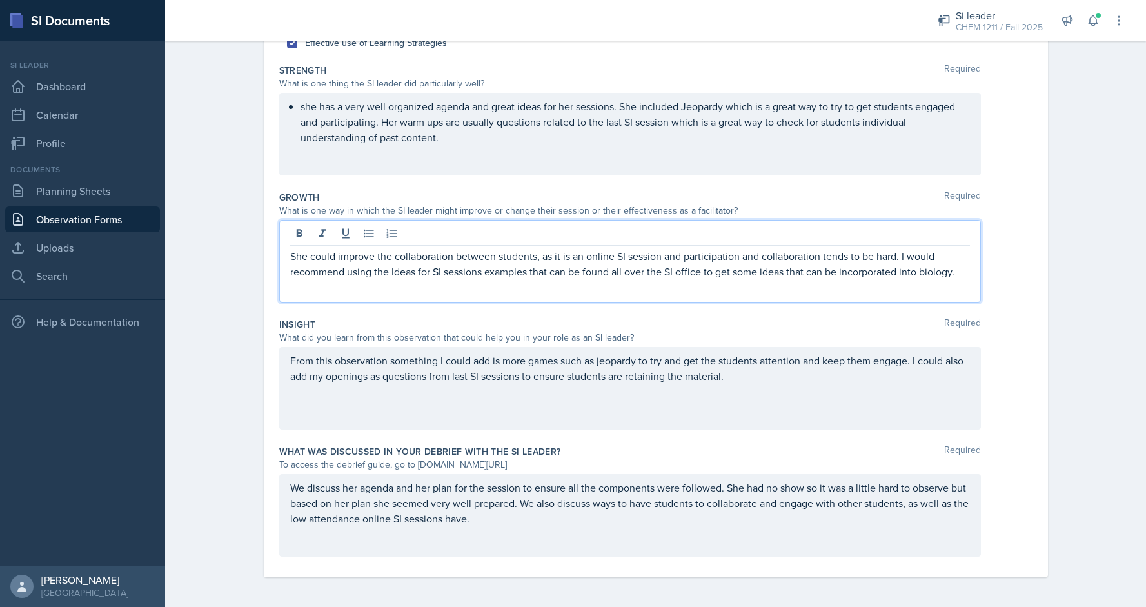
click at [433, 273] on p "She could improve the collaboration between students, as it is an online SI ses…" at bounding box center [630, 263] width 680 height 31
click at [481, 271] on p "She could improve the collaboration between students, as it is an online SI ses…" at bounding box center [630, 263] width 680 height 31
click at [431, 273] on p "She could improve the collaboration between students, as it is an online SI ses…" at bounding box center [630, 263] width 680 height 31
click at [441, 268] on p "She could improve the collaboration between students, as it is an online SI ses…" at bounding box center [630, 263] width 680 height 31
click at [441, 275] on p "She could improve the collaboration between students, as it is an online SI ses…" at bounding box center [630, 271] width 680 height 46
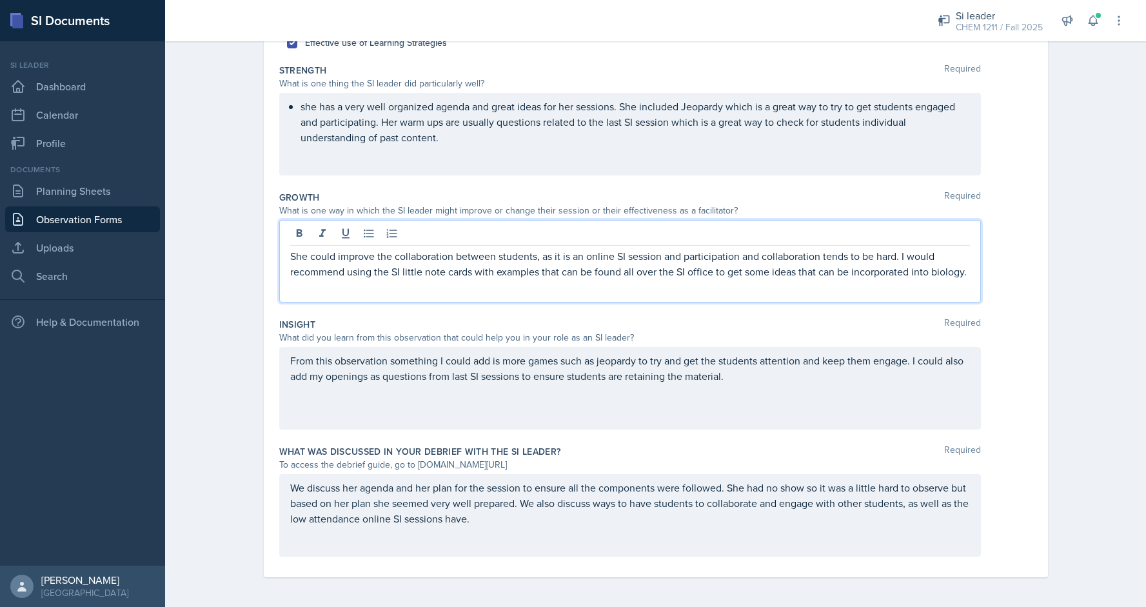
click at [602, 278] on div "She could improve the collaboration between students, as it is an online SI ses…" at bounding box center [630, 261] width 702 height 83
click at [691, 418] on div "From this observation something I could add is more games such as jeopardy to t…" at bounding box center [630, 388] width 702 height 83
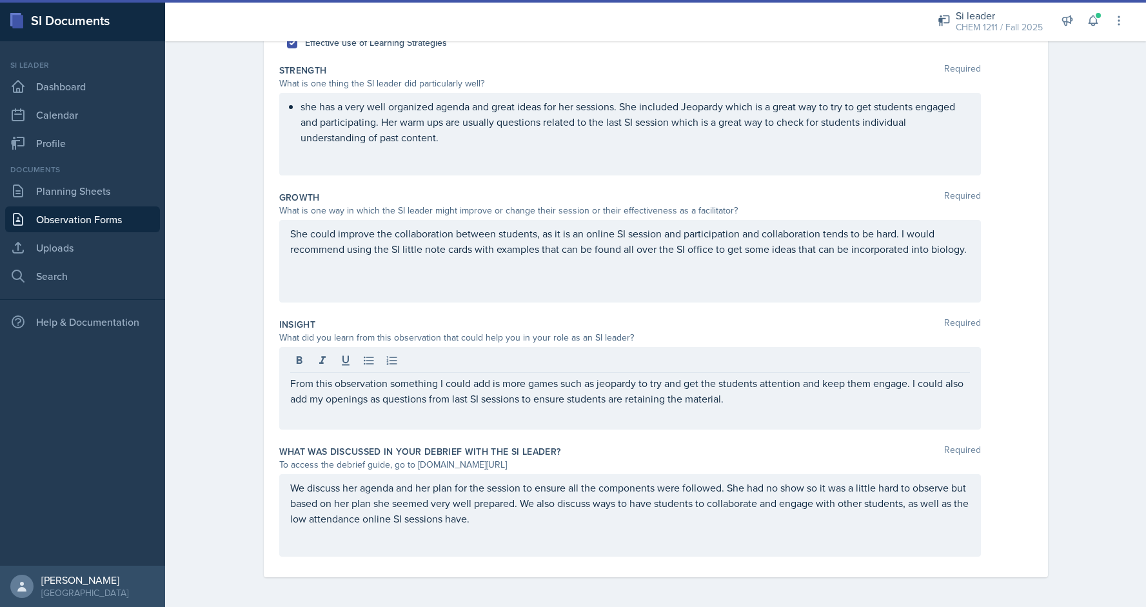
click at [1142, 174] on div "Observation Forms Kaitlyn Medley Observation Form Date September 23rd, 2025 Sep…" at bounding box center [655, 216] width 981 height 786
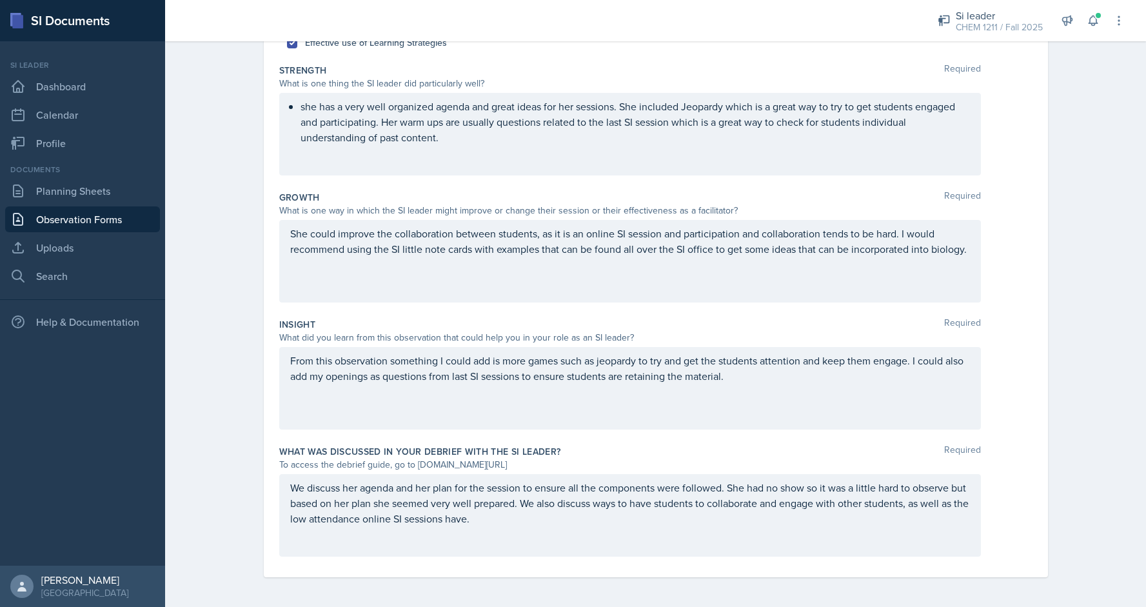
click at [1145, 388] on div "Observation Forms Kaitlyn Medley Observation Form Date September 23rd, 2025 Sep…" at bounding box center [655, 216] width 981 height 786
click at [1144, 199] on div "Observation Forms Kaitlyn Medley Observation Form Date September 23rd, 2025 Sep…" at bounding box center [655, 216] width 981 height 786
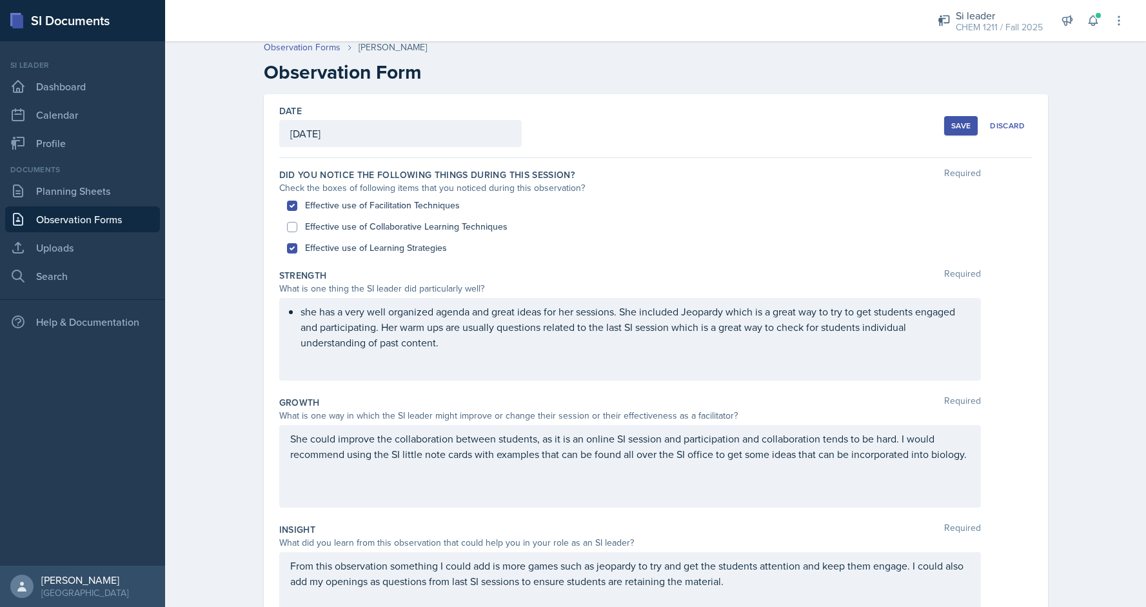
scroll to position [0, 0]
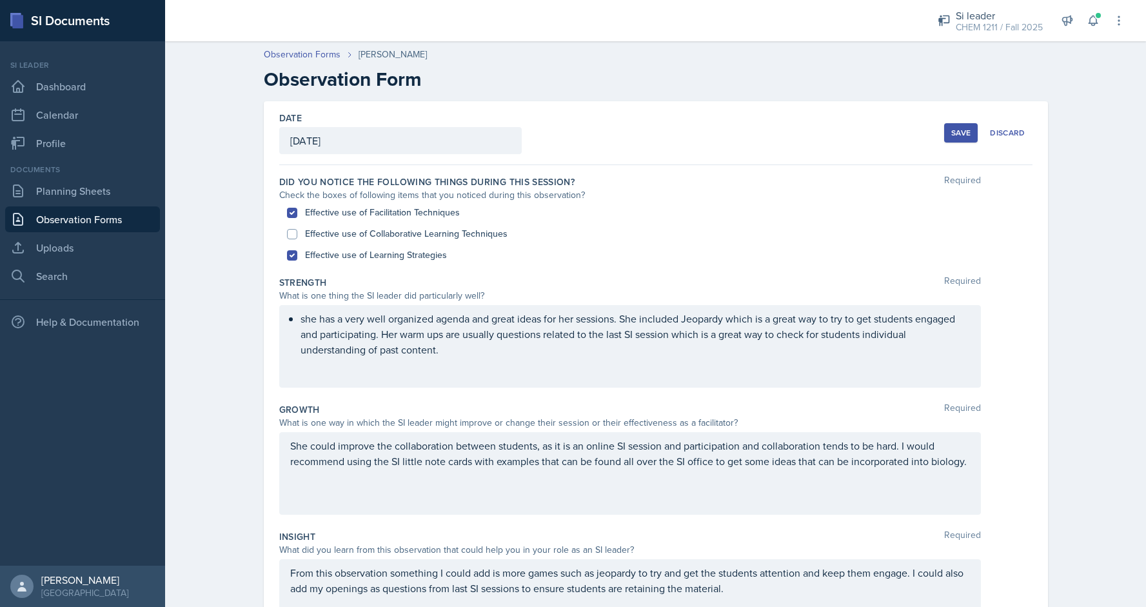
click at [461, 224] on div "Effective use of Collaborative Learning Techniques" at bounding box center [656, 233] width 738 height 21
click at [473, 231] on label "Effective use of Collaborative Learning Techniques" at bounding box center [406, 234] width 203 height 14
click at [297, 231] on input "Effective use of Collaborative Learning Techniques" at bounding box center [292, 234] width 10 height 10
checkbox input "true"
click at [956, 125] on button "Save" at bounding box center [961, 132] width 34 height 19
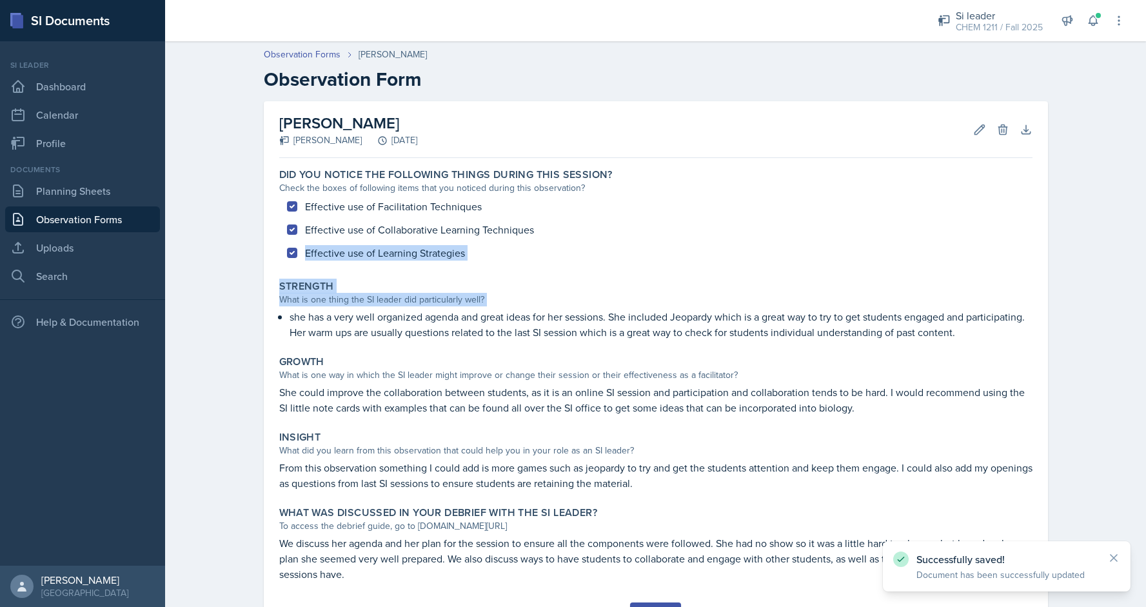
drag, startPoint x: 1143, startPoint y: 245, endPoint x: 1139, endPoint y: 312, distance: 67.2
click at [1139, 312] on div "Observation Forms Kaitlyn Medley Observation Form Kaitlyn Medley Jaqueline Mart…" at bounding box center [655, 353] width 981 height 636
click at [1106, 321] on div "Observation Forms Kaitlyn Medley Observation Form Kaitlyn Medley Jaqueline Mart…" at bounding box center [655, 353] width 981 height 636
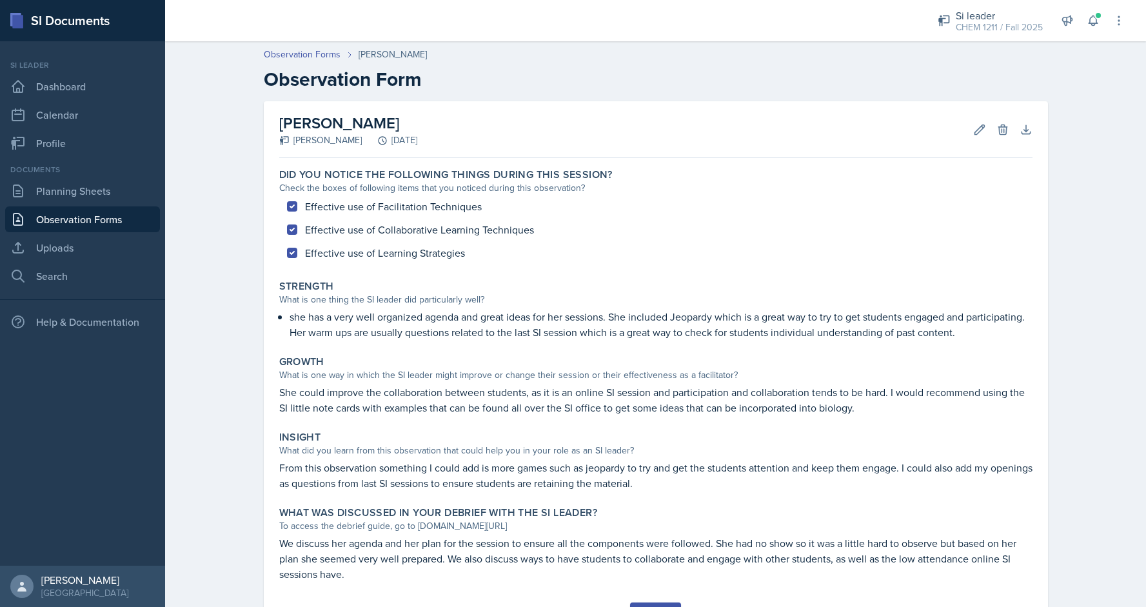
click at [81, 222] on link "Observation Forms" at bounding box center [82, 219] width 155 height 26
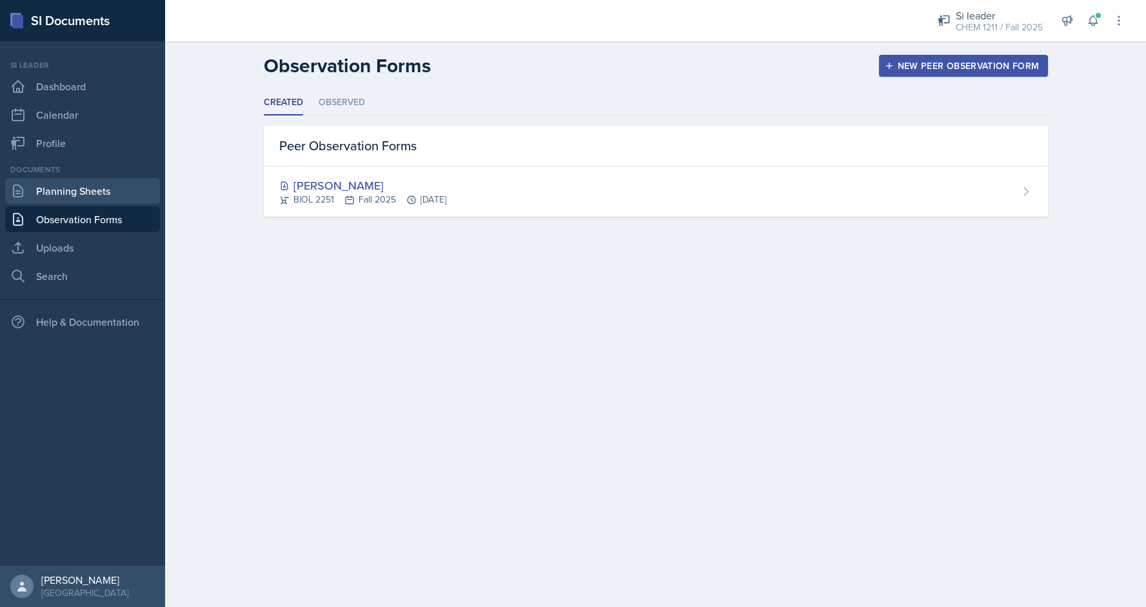
click at [111, 188] on link "Planning Sheets" at bounding box center [82, 191] width 155 height 26
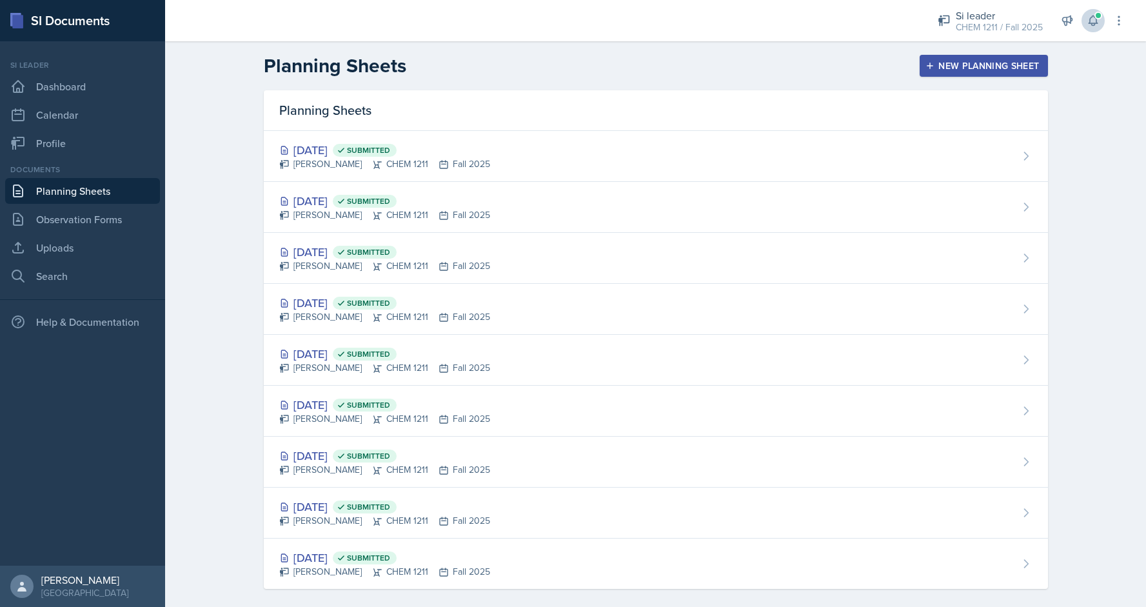
click at [1086, 26] on button at bounding box center [1093, 20] width 23 height 23
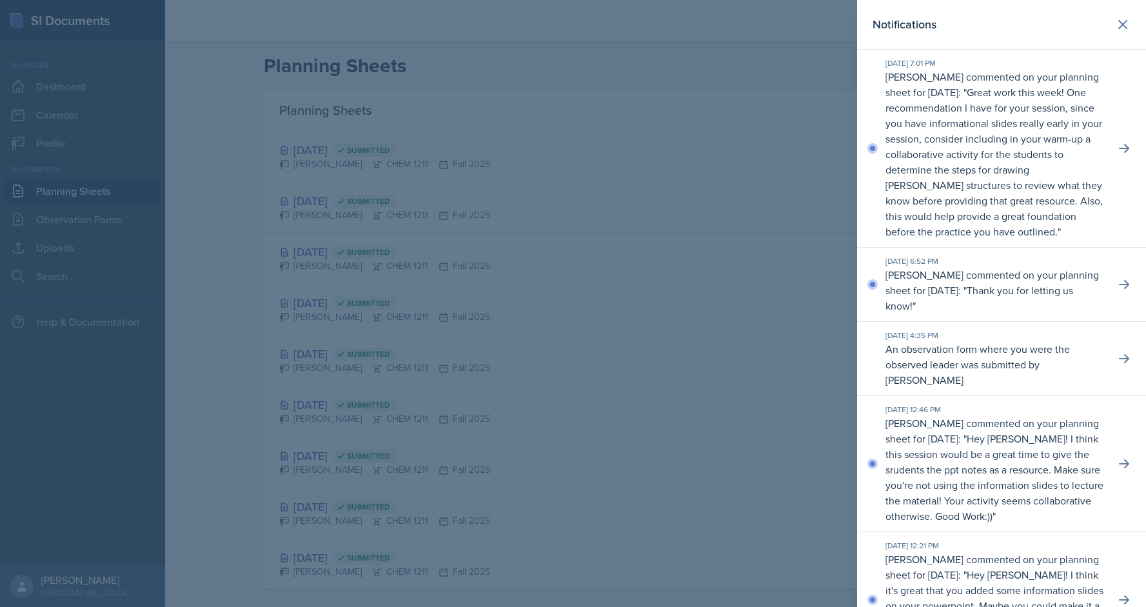
click at [821, 60] on div at bounding box center [573, 303] width 1146 height 607
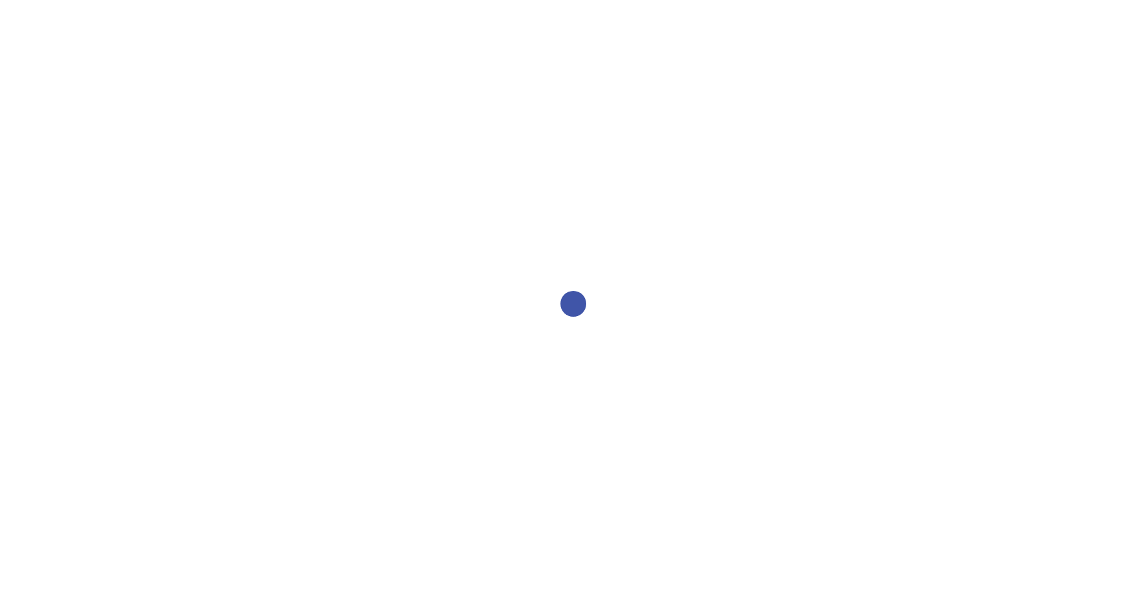
select select "2bed604d-1099-4043-b1bc-2365e8740244"
